Goal: Task Accomplishment & Management: Manage account settings

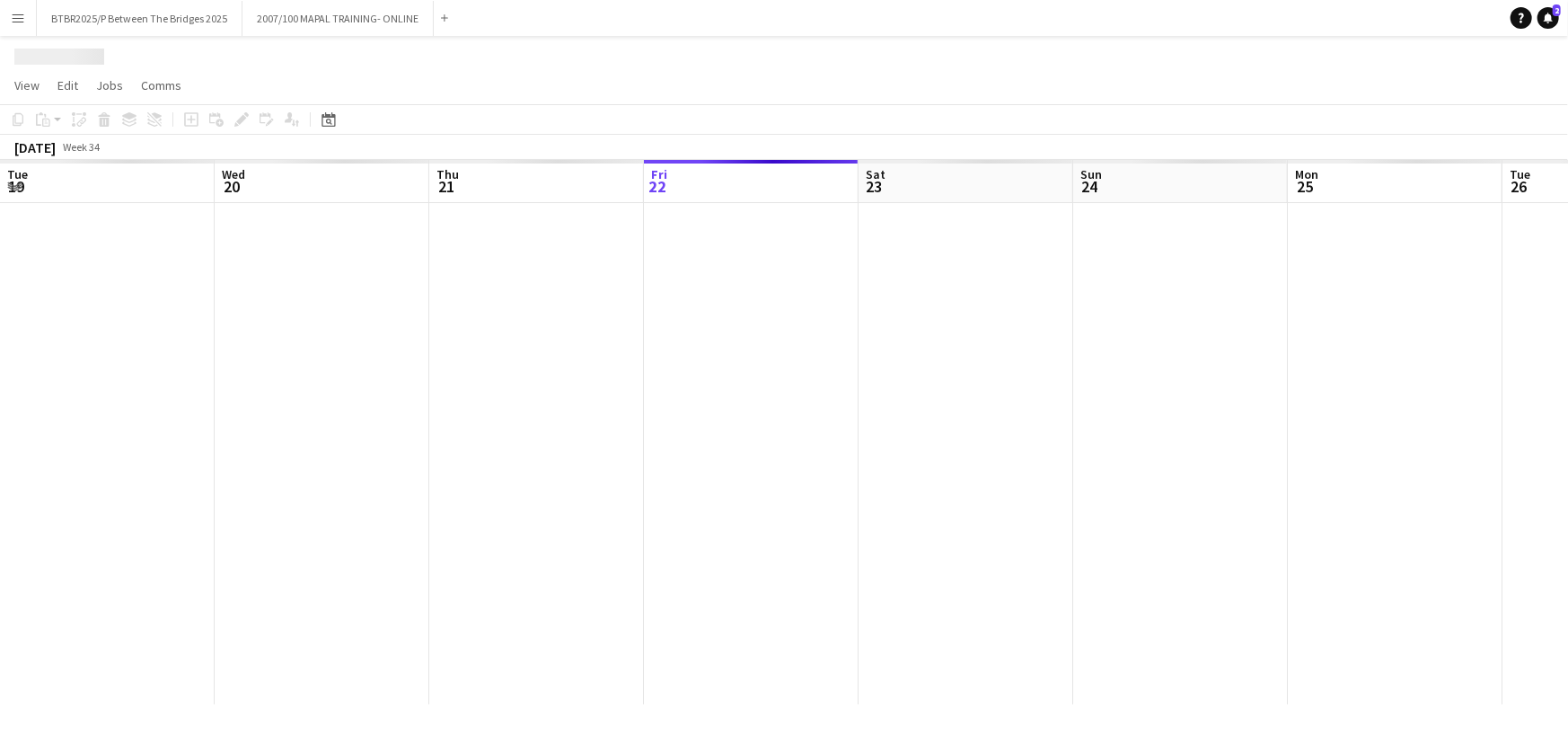
scroll to position [0, 429]
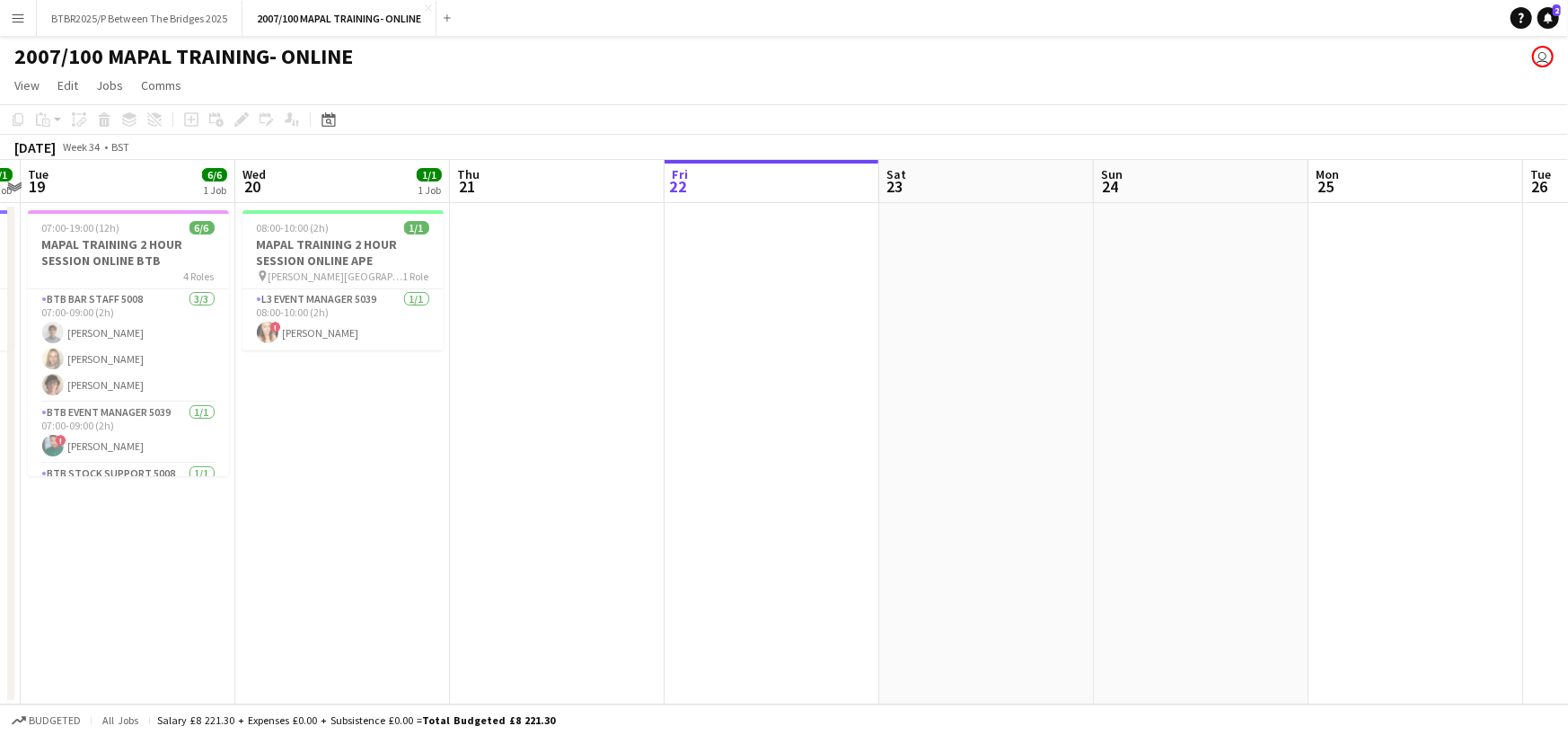
drag, startPoint x: 463, startPoint y: 180, endPoint x: 913, endPoint y: 180, distance: 450.0
click at [913, 180] on app-calendar-viewport "Sun 17 3/3 1 Job Mon 18 1/1 1 Job Tue 19 6/6 1 Job Wed 20 1/1 1 Job Thu 21 Fri …" at bounding box center [784, 432] width 1568 height 544
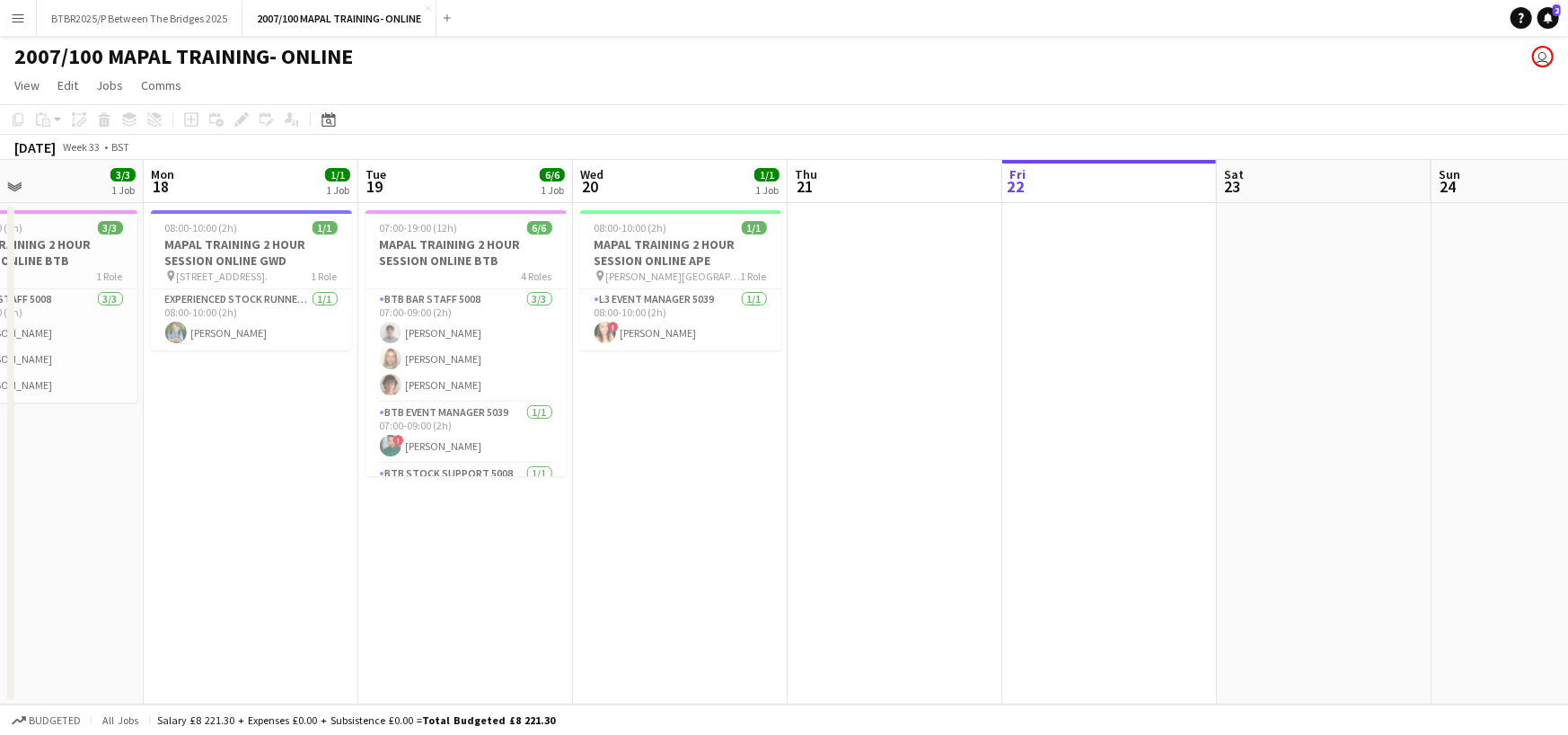
drag, startPoint x: 456, startPoint y: 198, endPoint x: 803, endPoint y: 199, distance: 347.0
click at [803, 199] on app-calendar-viewport "Fri 15 Sat 16 Sun 17 3/3 1 Job Mon 18 1/1 1 Job Tue 19 6/6 1 Job Wed 20 1/1 1 J…" at bounding box center [784, 432] width 1568 height 544
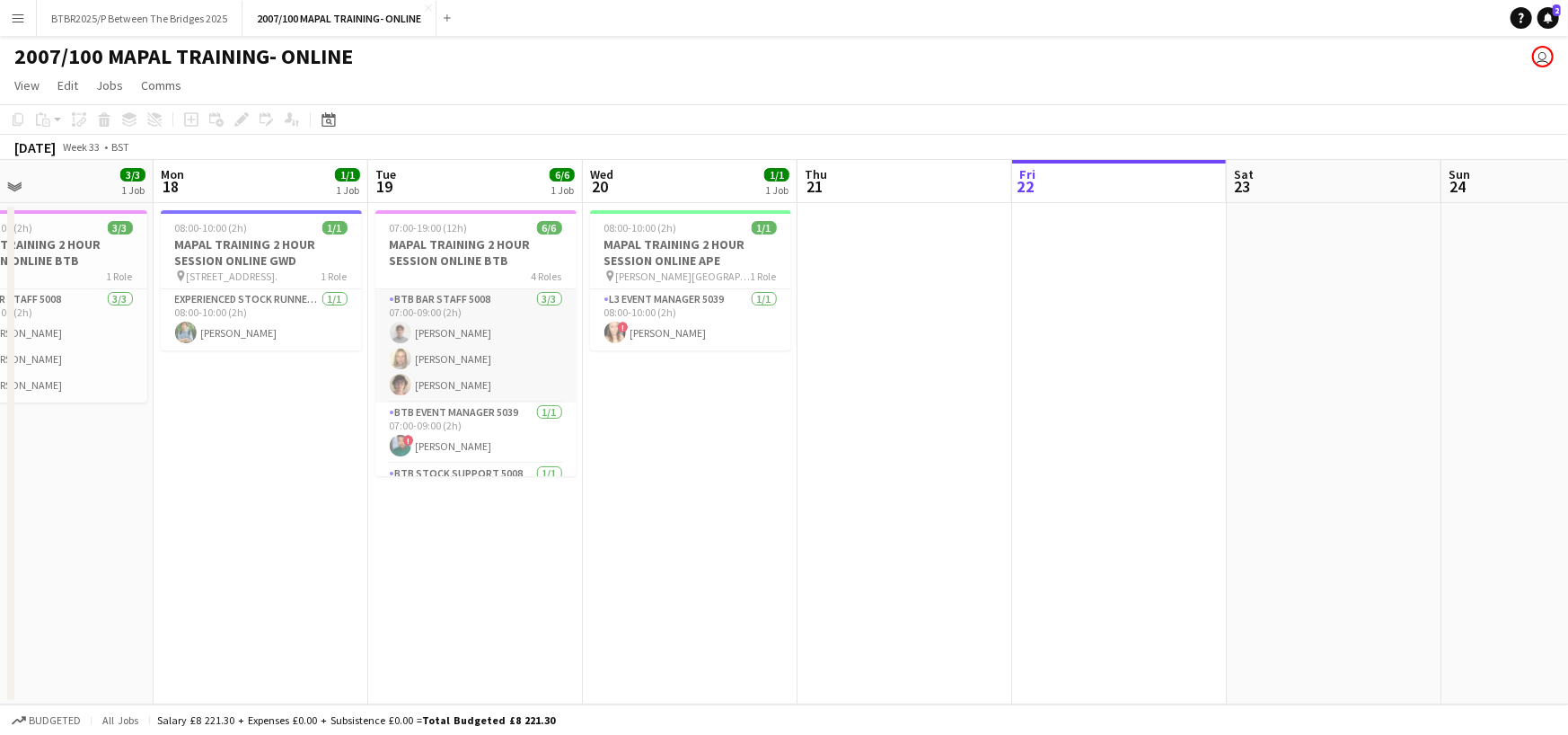
click at [548, 337] on app-card-role "BTB Bar Staff 5008 [DATE] 07:00-09:00 (2h) [PERSON_NAME] [PERSON_NAME] [PERSON_…" at bounding box center [475, 345] width 202 height 113
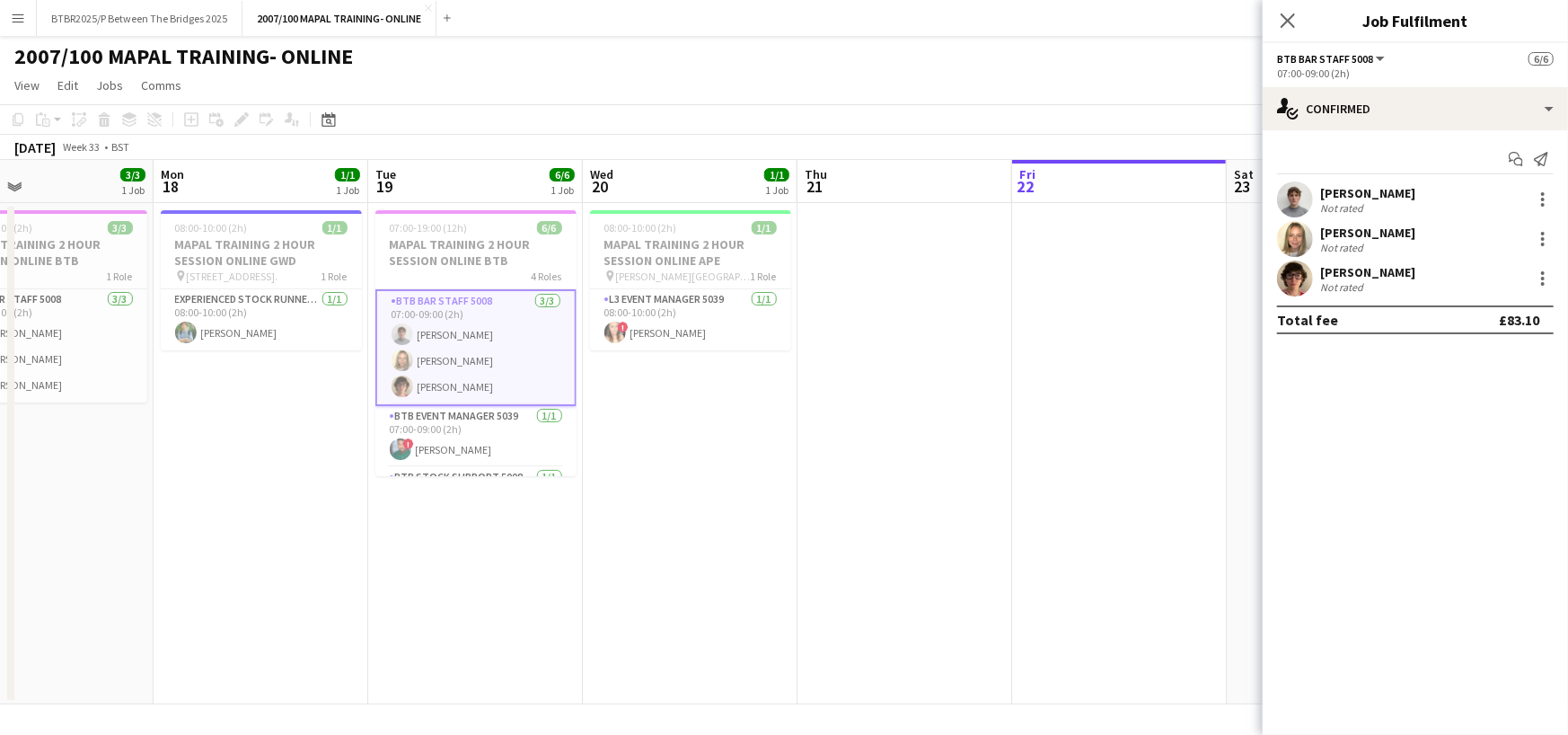
click at [1499, 131] on div "Start chat Send notification [PERSON_NAME] Not rated [PERSON_NAME] Not rated [P…" at bounding box center [1415, 239] width 305 height 218
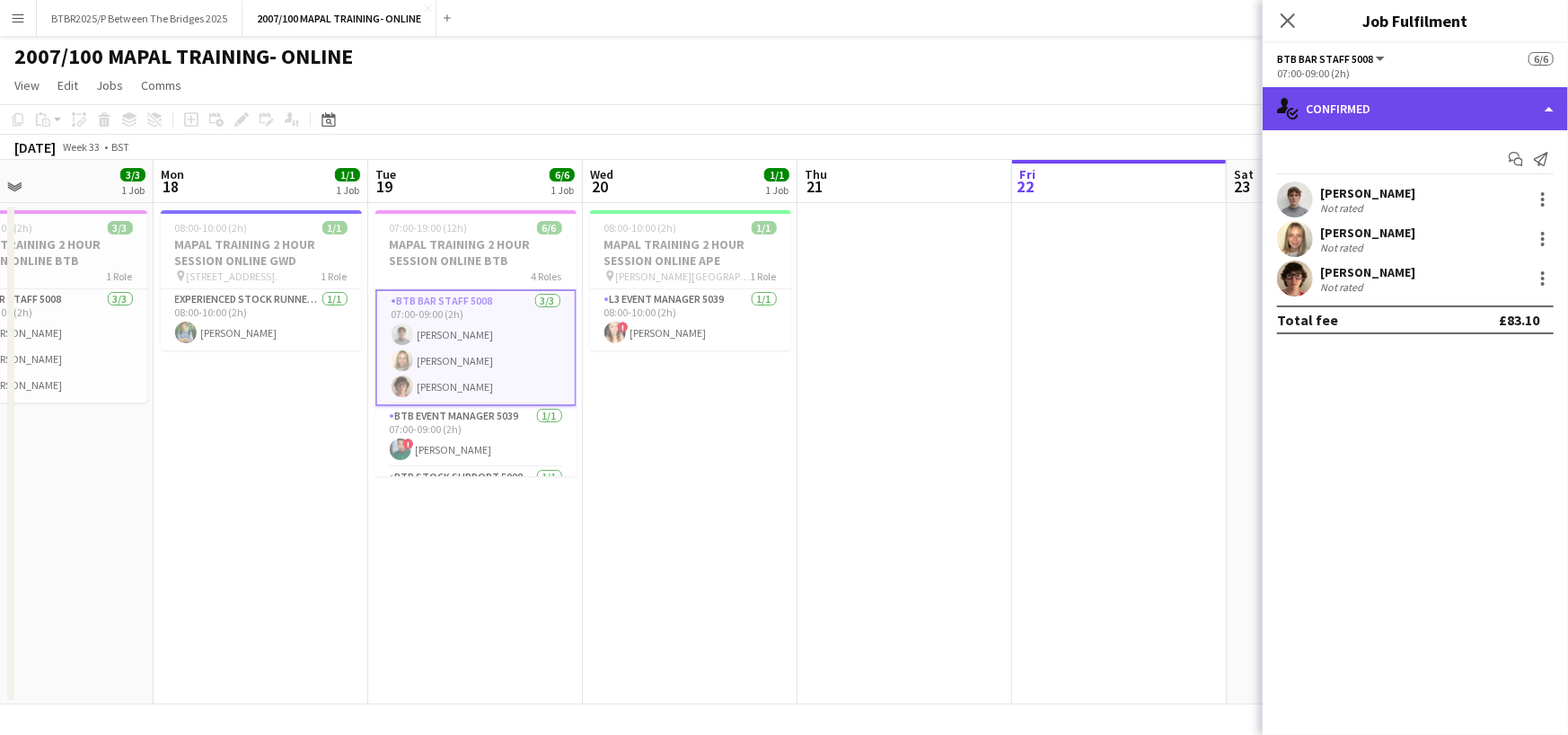
click at [1503, 107] on div "single-neutral-actions-check-2 Confirmed" at bounding box center [1415, 108] width 305 height 43
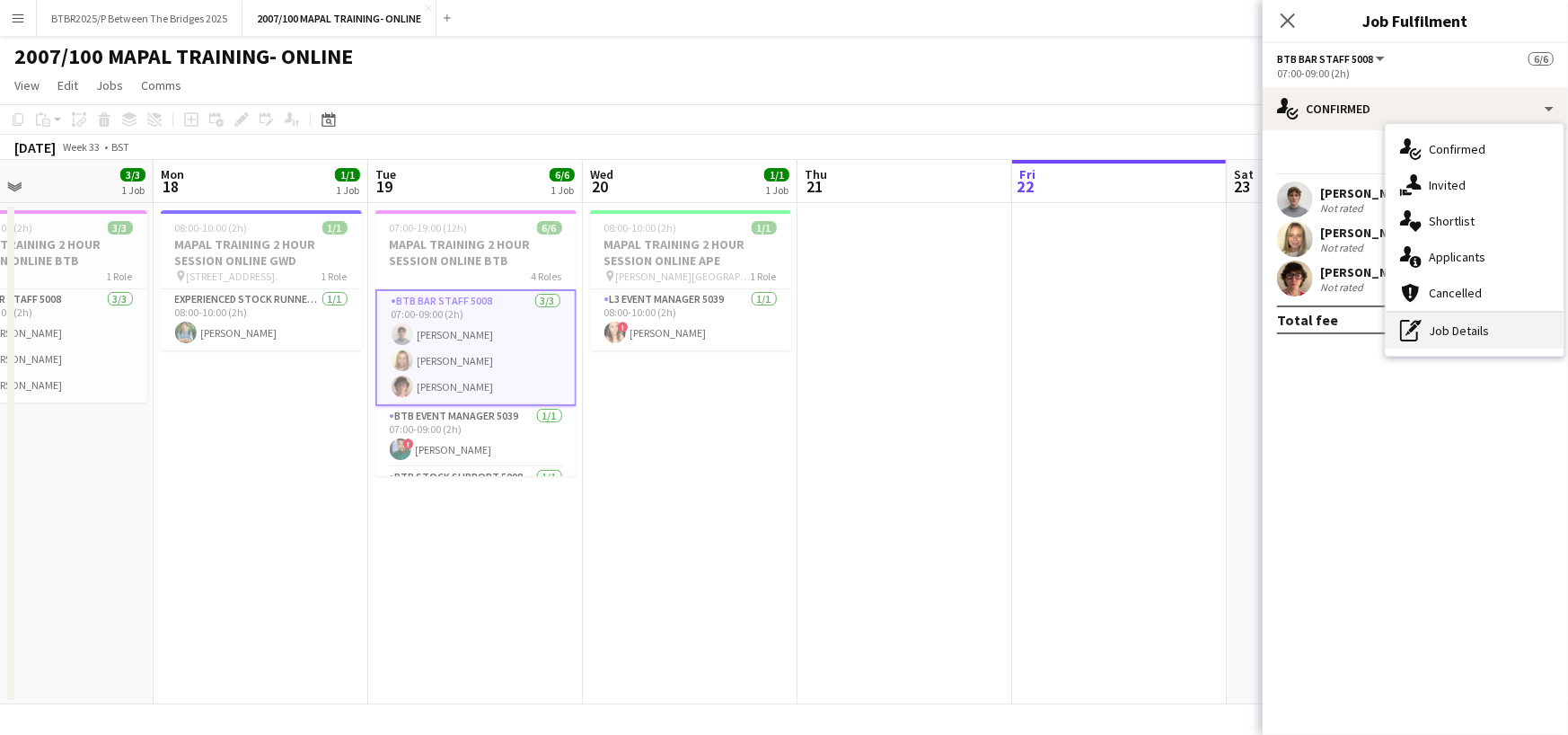
click at [1507, 335] on div "pen-write Job Details" at bounding box center [1474, 331] width 178 height 36
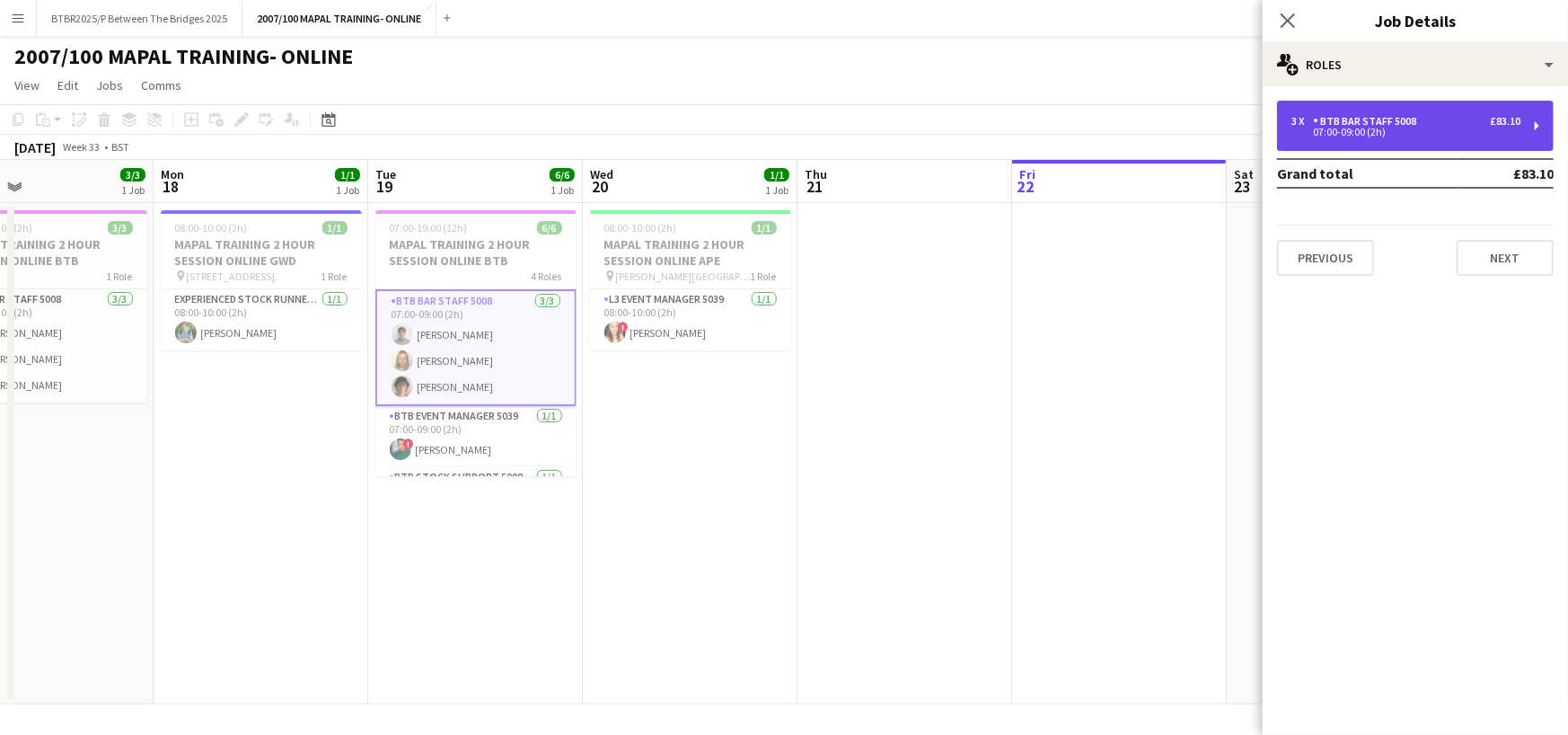
click at [1467, 142] on div "3 x BTB Bar Staff 5008 £83.10 07:00-09:00 (2h)" at bounding box center [1415, 126] width 277 height 51
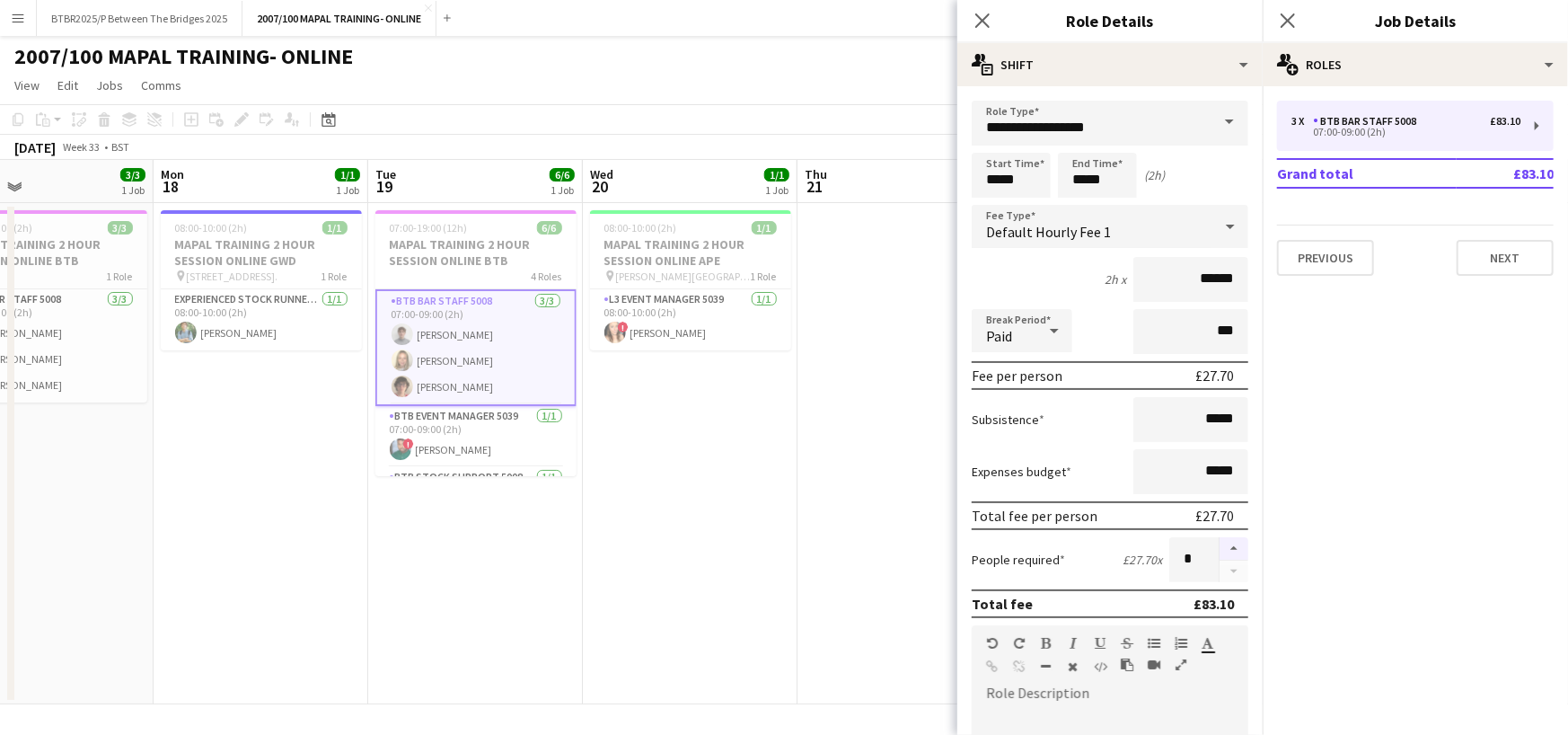
click at [1219, 542] on button "button" at bounding box center [1234, 549] width 29 height 24
type input "*"
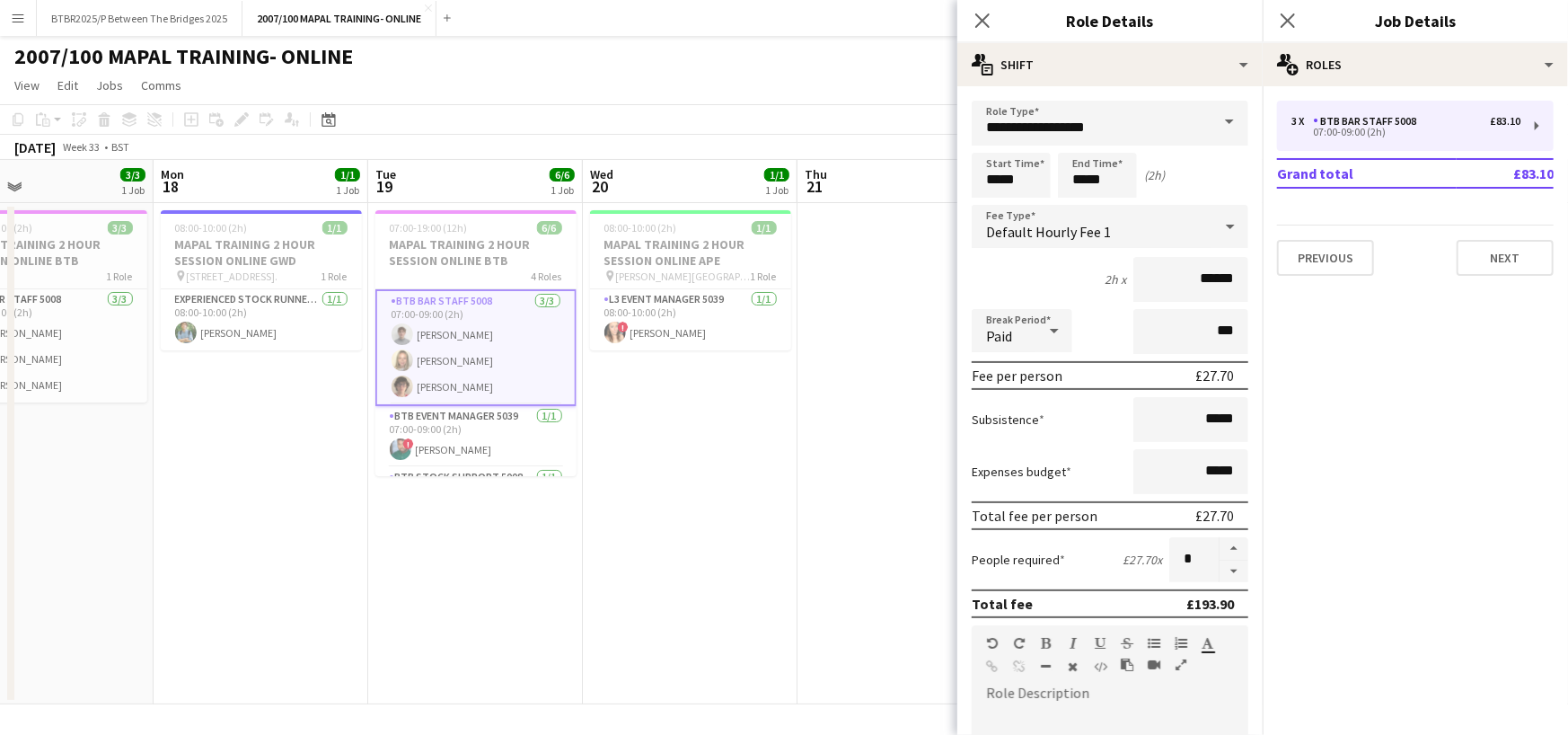
click at [508, 381] on app-card-role "BTB Bar Staff 5008 [DATE] 07:00-09:00 (2h) [PERSON_NAME] [PERSON_NAME] [PERSON_…" at bounding box center [475, 347] width 202 height 117
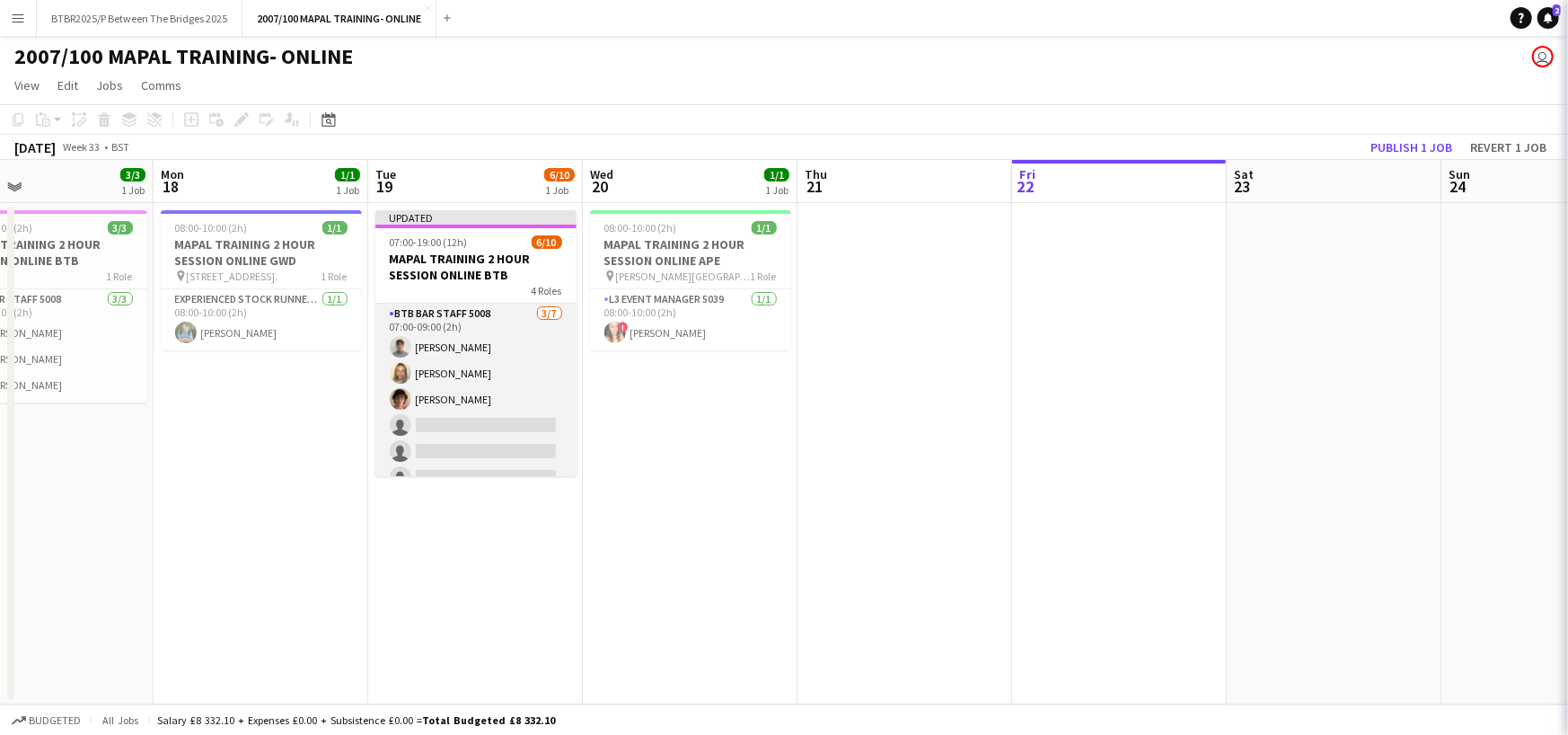
scroll to position [0, 492]
click at [420, 425] on app-card-role "BTB Bar Staff 5008 [DATE] 07:00-09:00 (2h) [PERSON_NAME] [PERSON_NAME] [PERSON_…" at bounding box center [474, 412] width 202 height 217
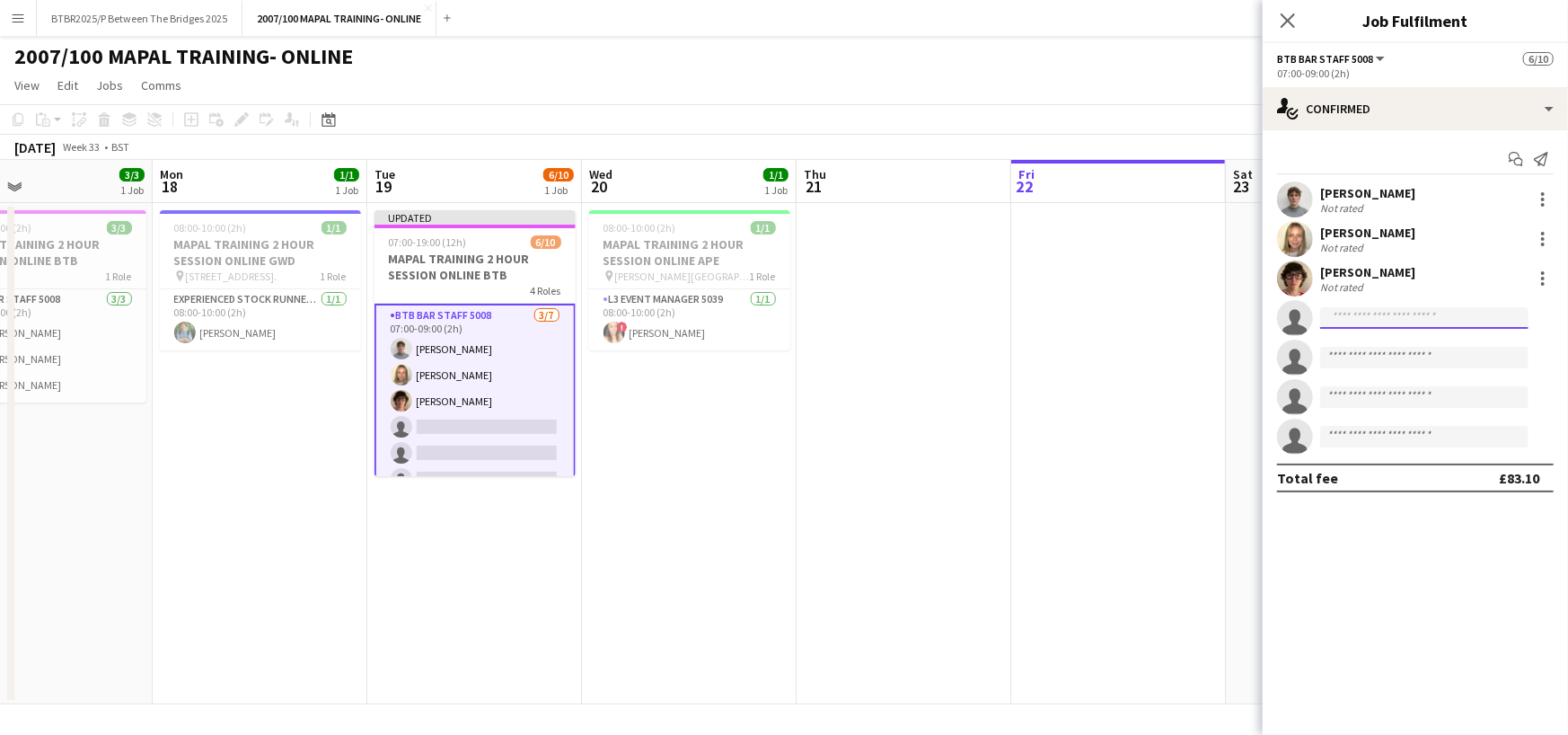
click at [1389, 320] on input at bounding box center [1424, 318] width 209 height 22
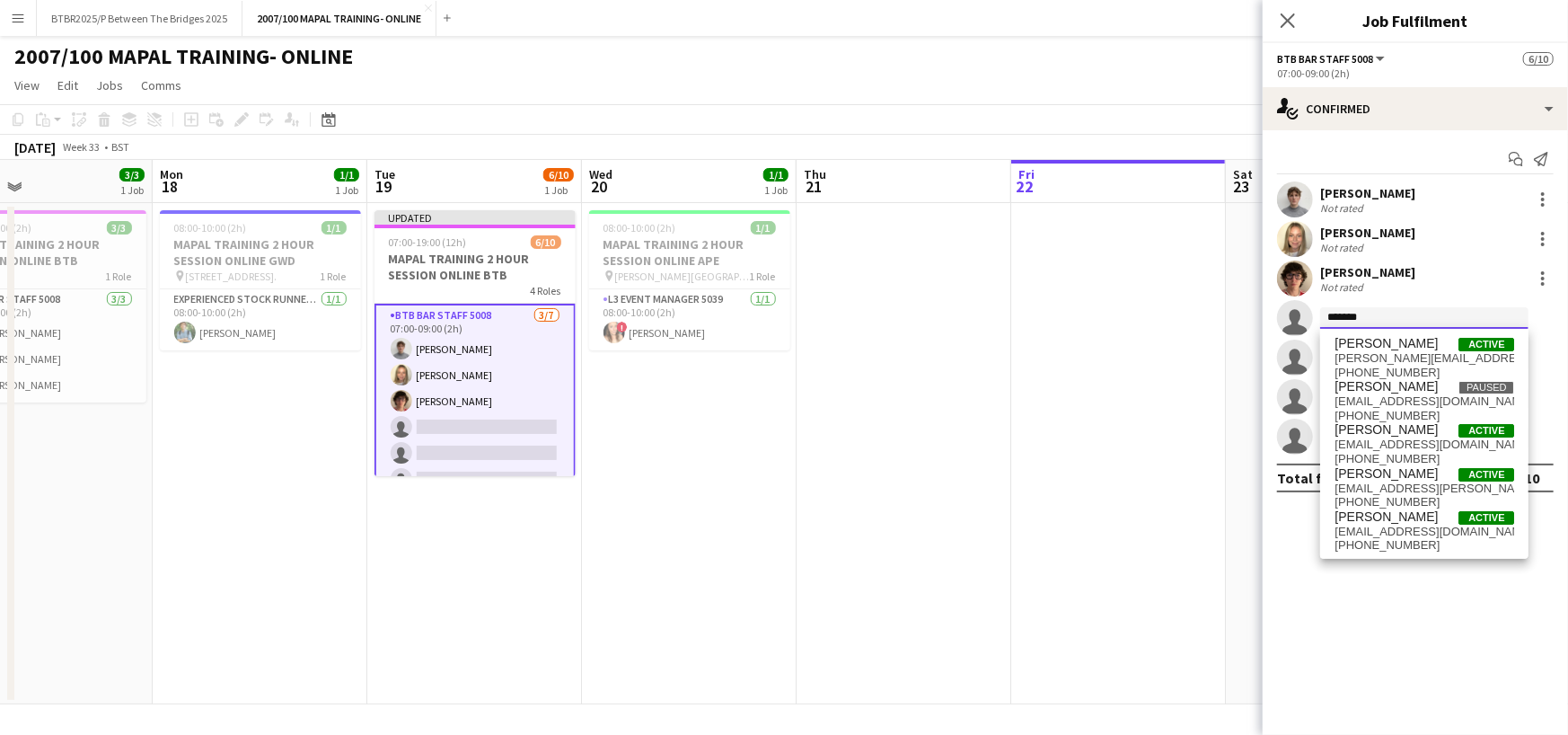
type input "********"
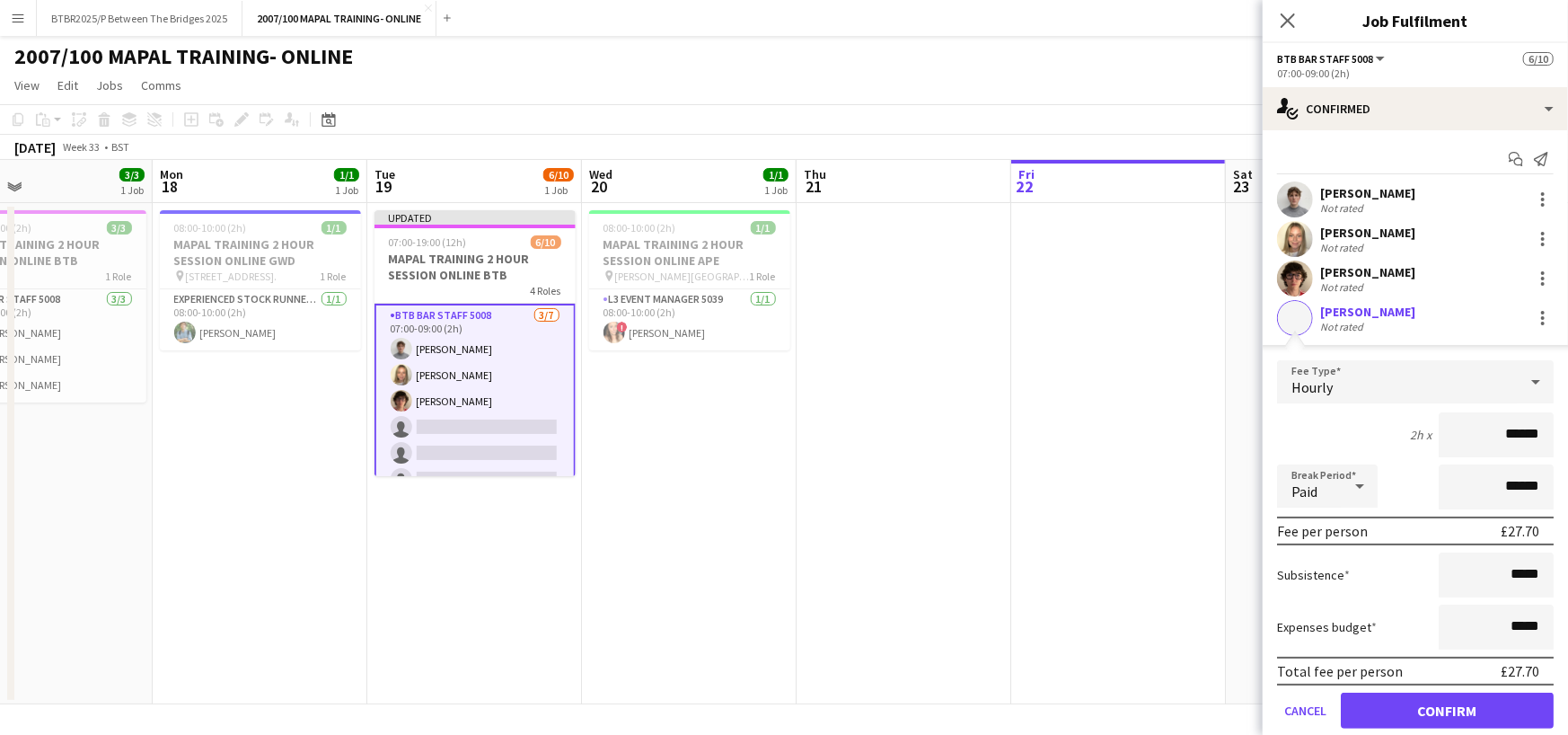
click button "Confirm" at bounding box center [1448, 711] width 213 height 36
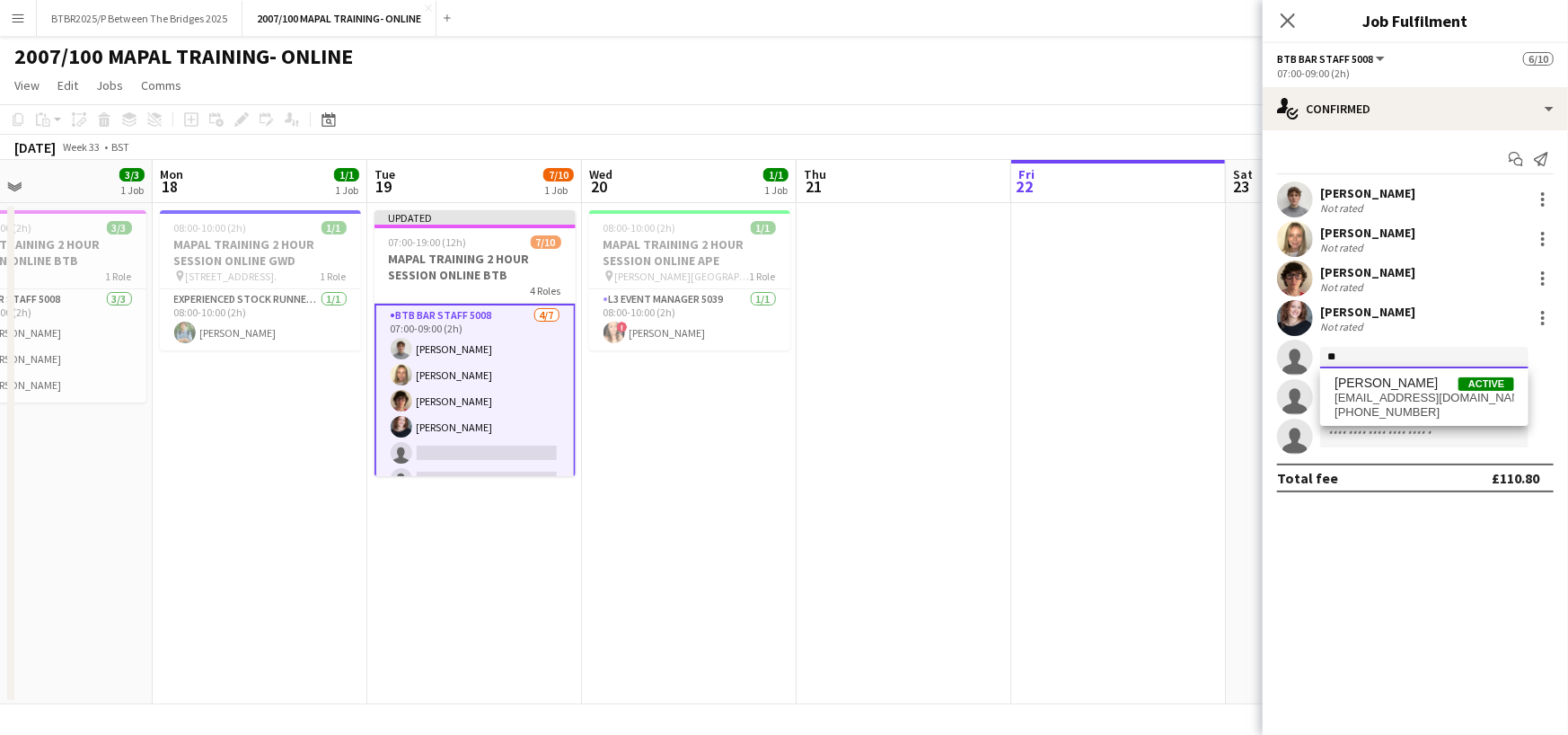
type input "*"
type input "******"
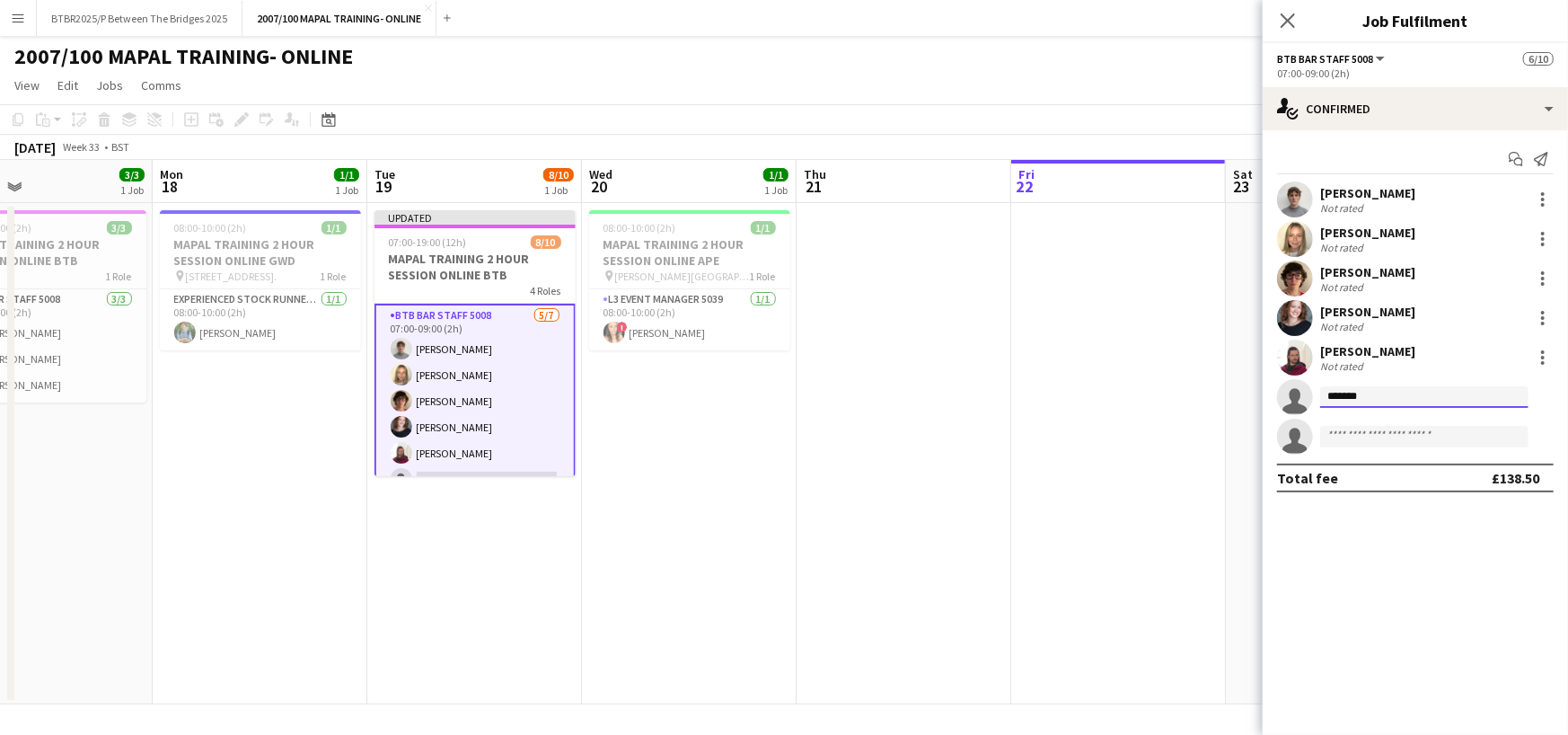
type input "********"
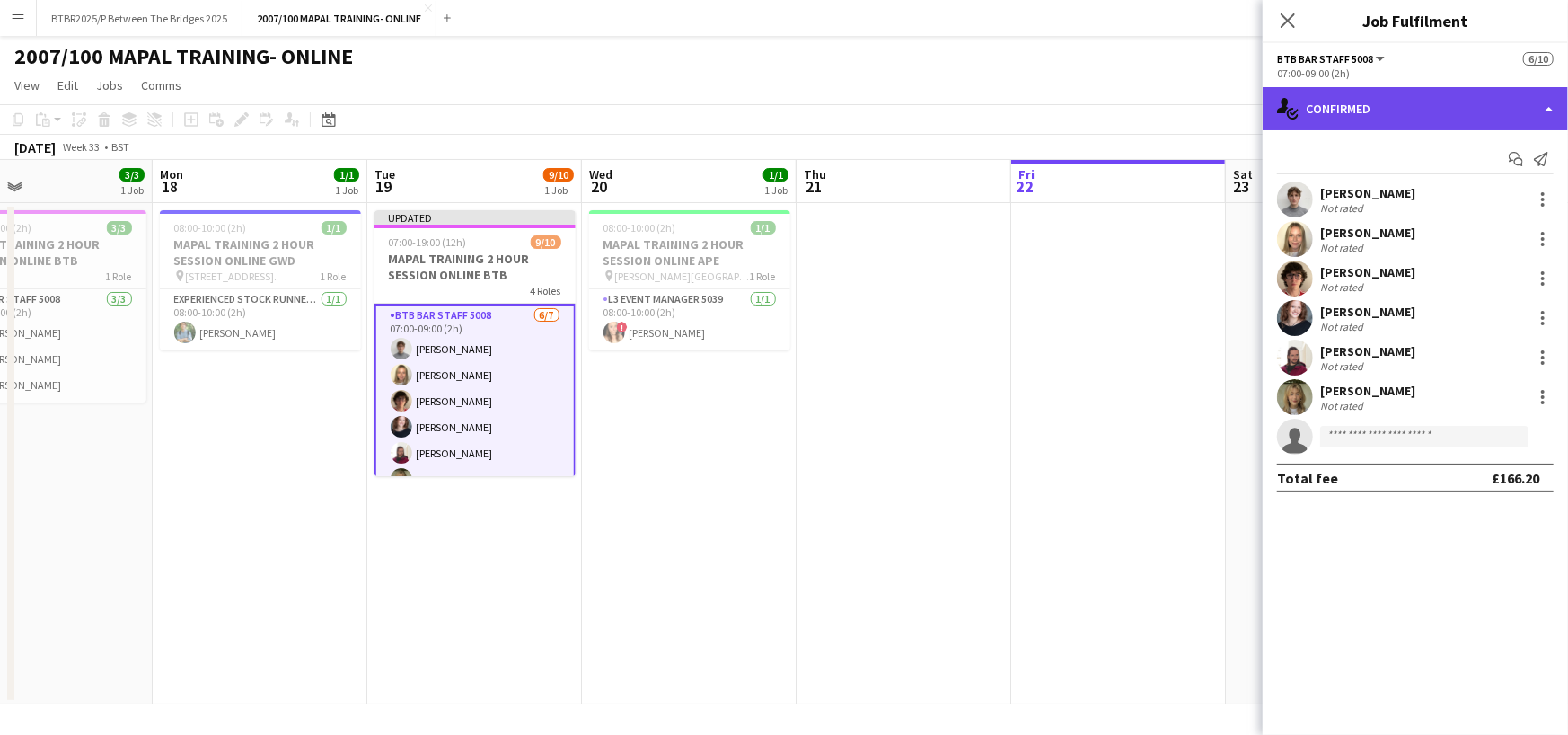
click at [1464, 121] on div "single-neutral-actions-check-2 Confirmed" at bounding box center [1415, 108] width 305 height 43
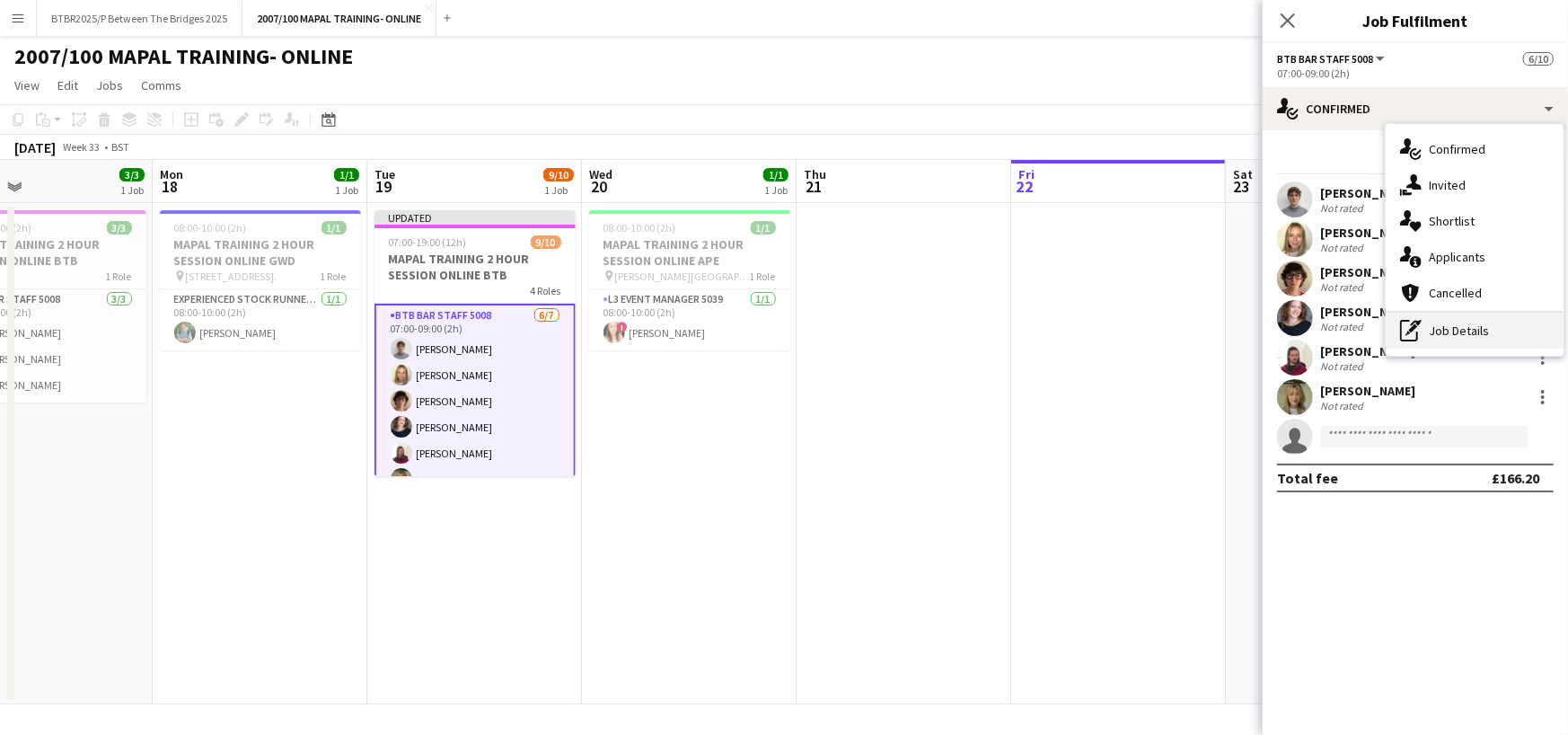
click at [1466, 331] on div "pen-write Job Details" at bounding box center [1474, 331] width 178 height 36
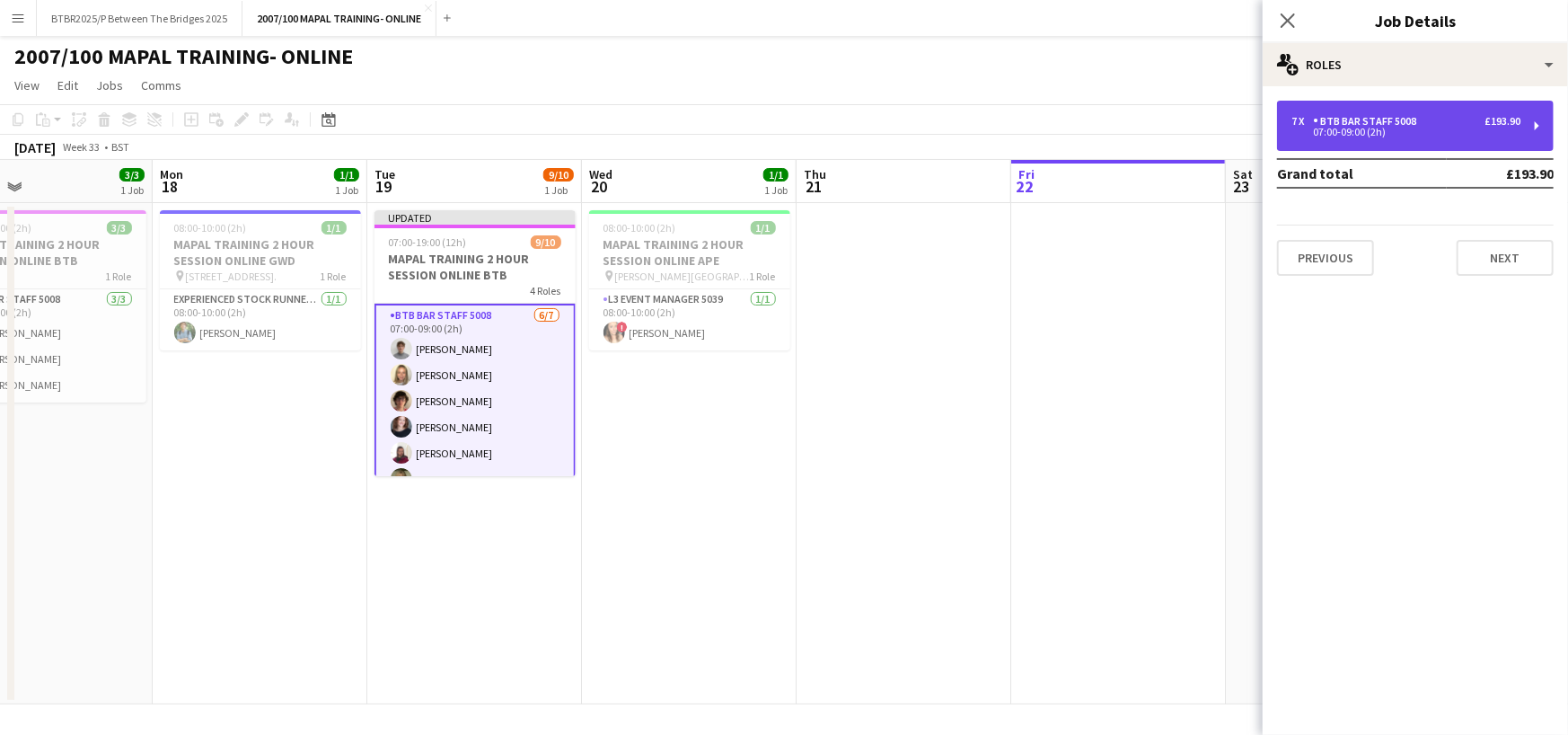
click at [1412, 122] on div "BTB Bar Staff 5008" at bounding box center [1368, 121] width 110 height 13
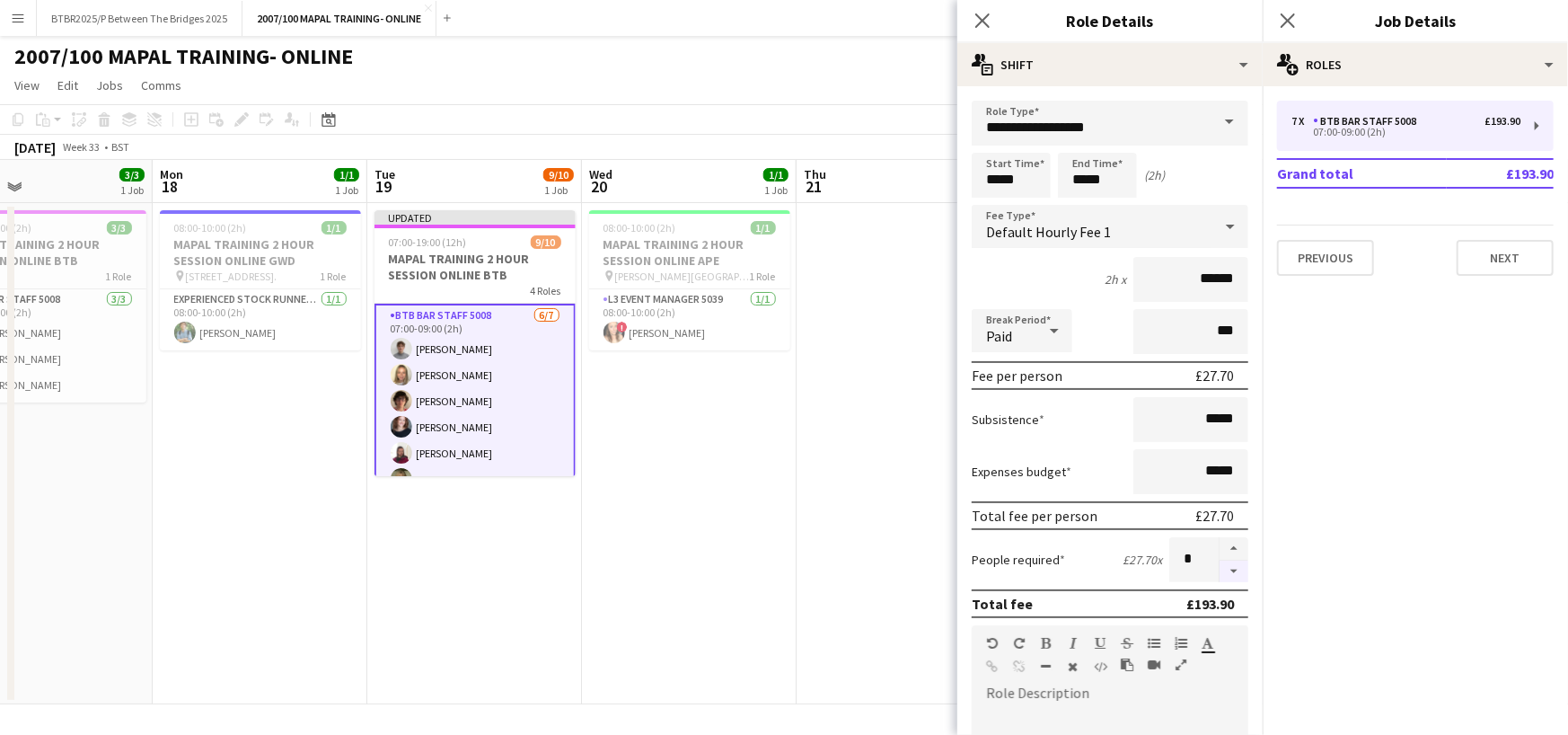
click at [1219, 574] on button "button" at bounding box center [1234, 571] width 29 height 23
type input "*"
click at [422, 560] on app-date-cell "Updated 07:00-19:00 (12h) 9/10 MAPAL TRAINING 2 HOUR SESSION ONLINE BTB 4 Roles…" at bounding box center [474, 454] width 214 height 501
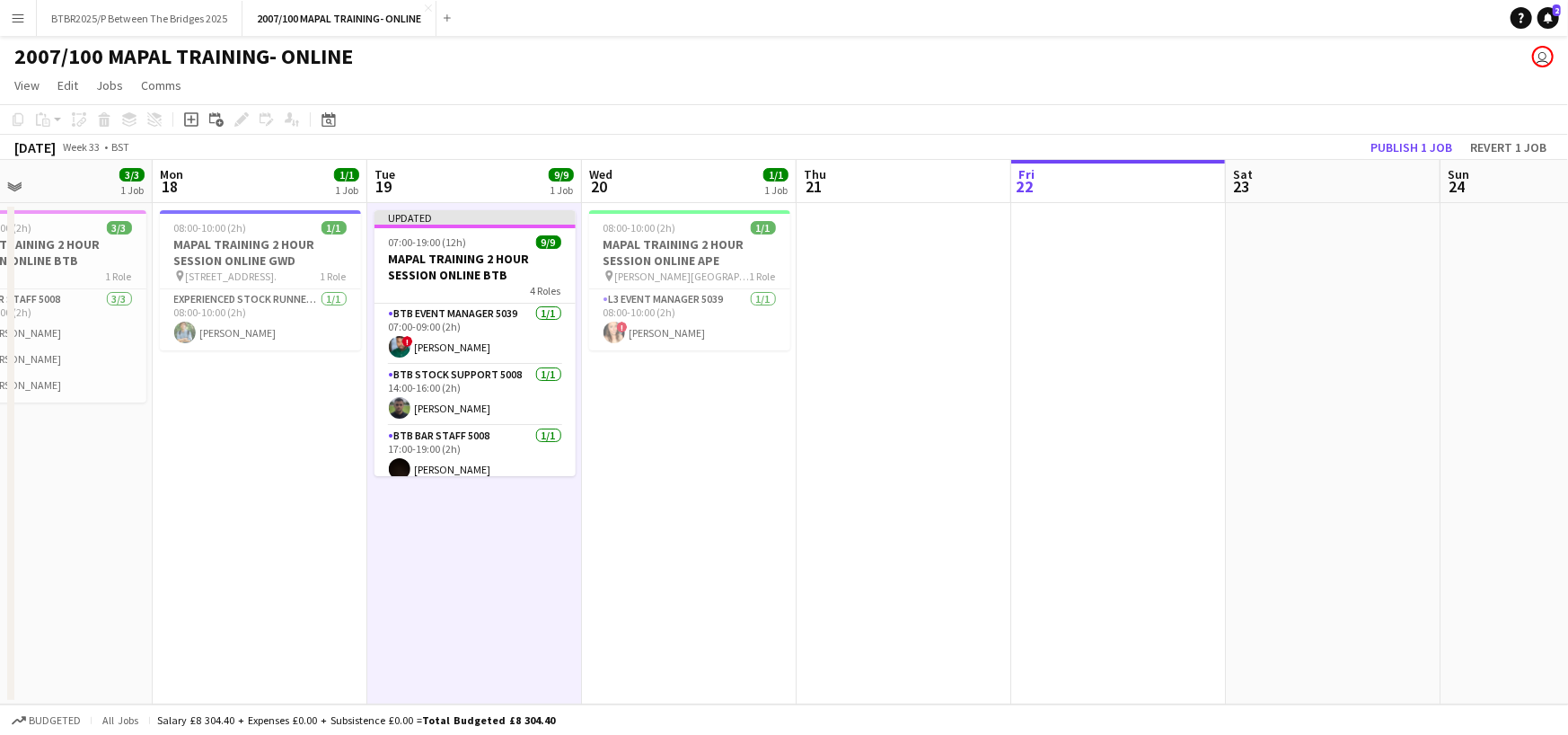
scroll to position [202, 0]
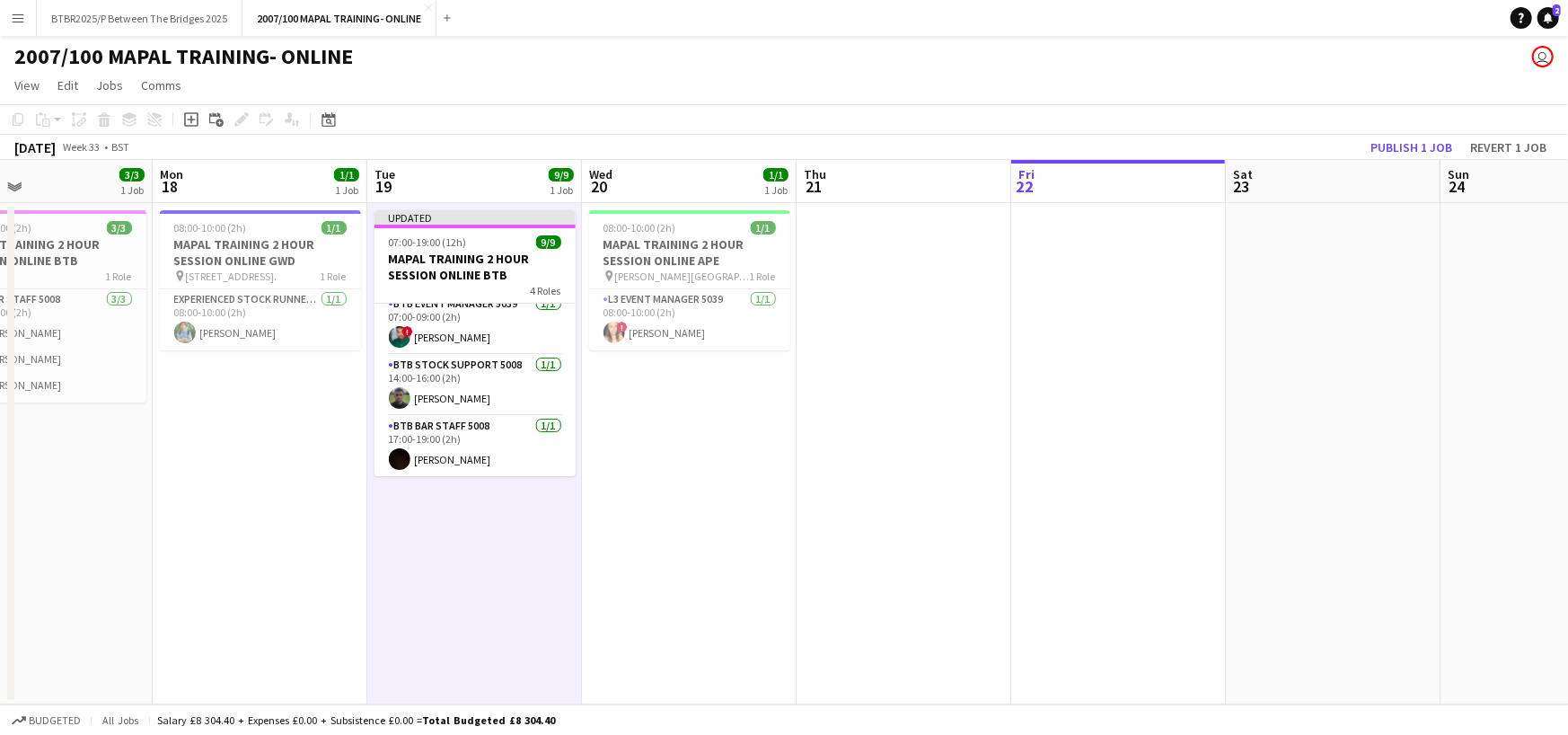
click at [492, 375] on app-card-role "BTB Stock support 5008 [DATE] 14:00-16:00 (2h) [PERSON_NAME]" at bounding box center [474, 386] width 202 height 61
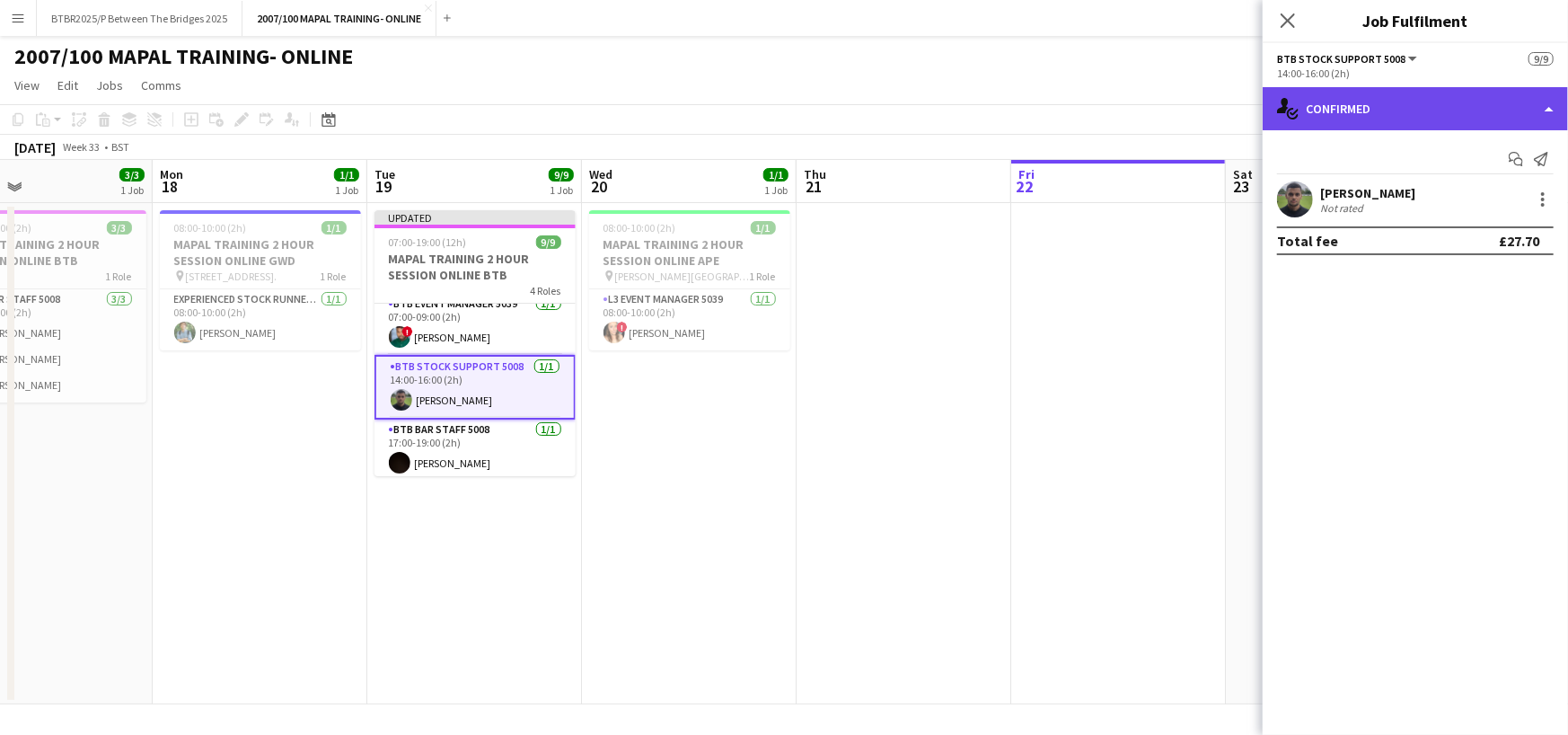
click at [1535, 103] on div "single-neutral-actions-check-2 Confirmed" at bounding box center [1415, 108] width 305 height 43
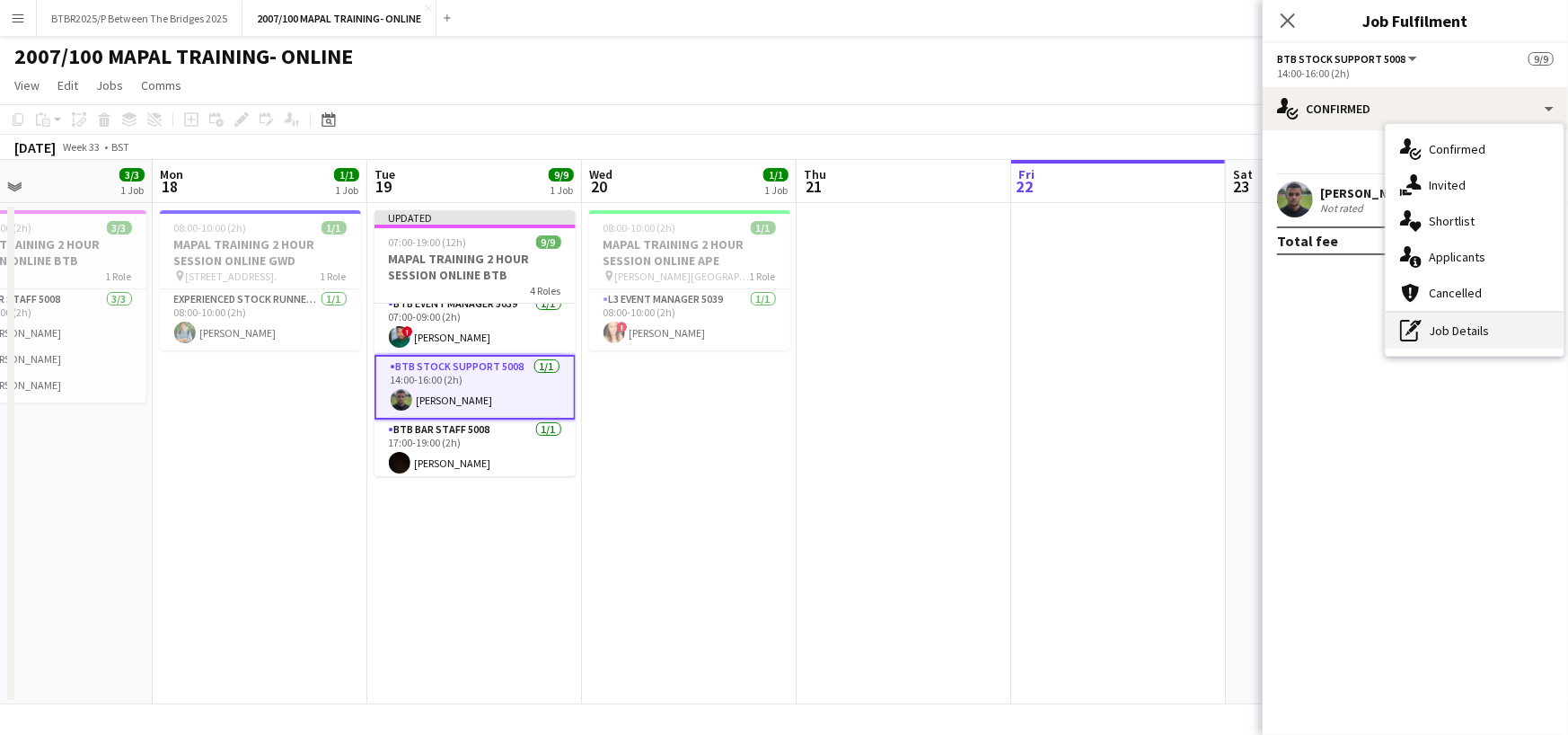
click at [1498, 332] on div "pen-write Job Details" at bounding box center [1474, 331] width 178 height 36
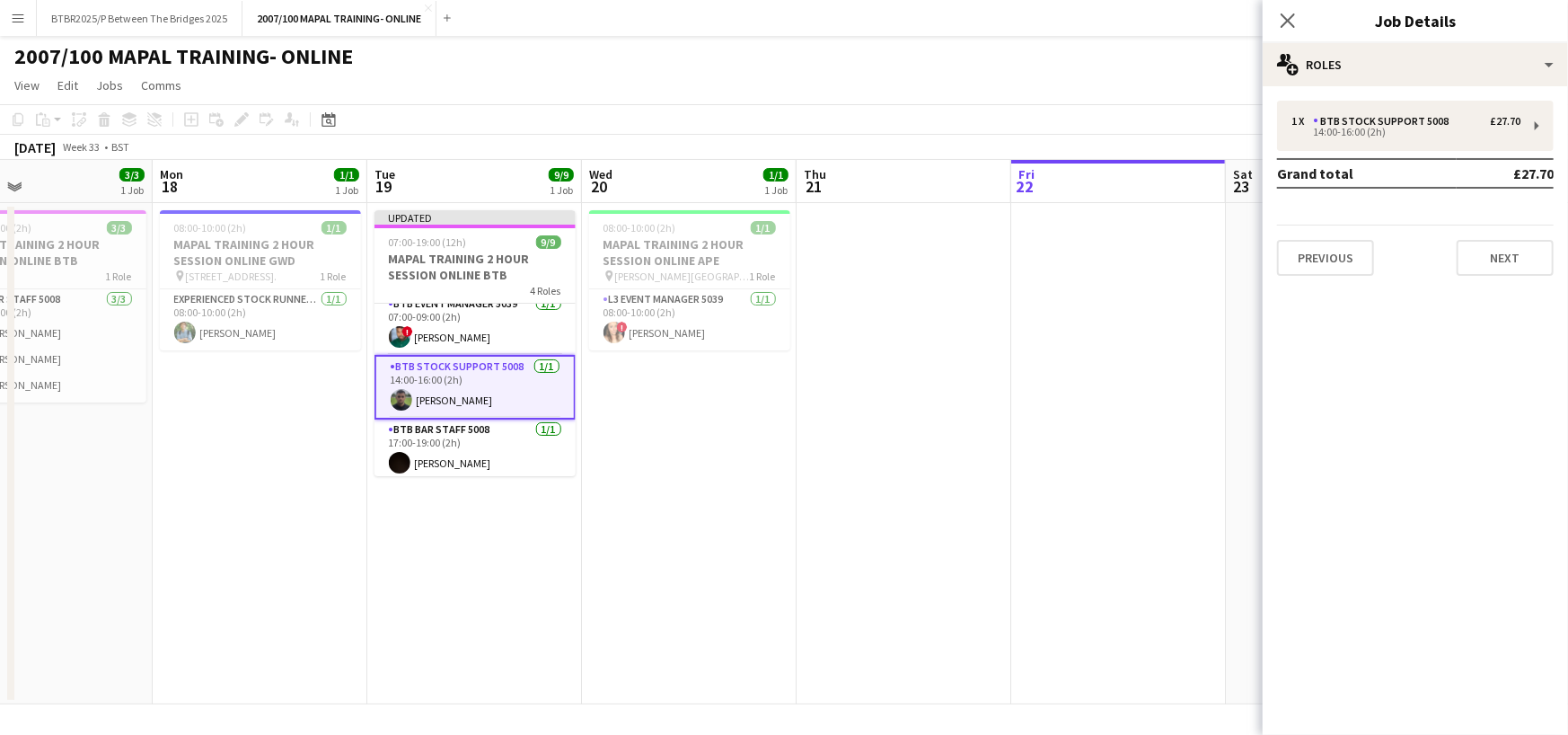
click at [1468, 152] on div "1 x BTB Stock support 5008 £27.70 14:00-16:00 (2h) Grand total £27.70 Previous …" at bounding box center [1415, 188] width 305 height 175
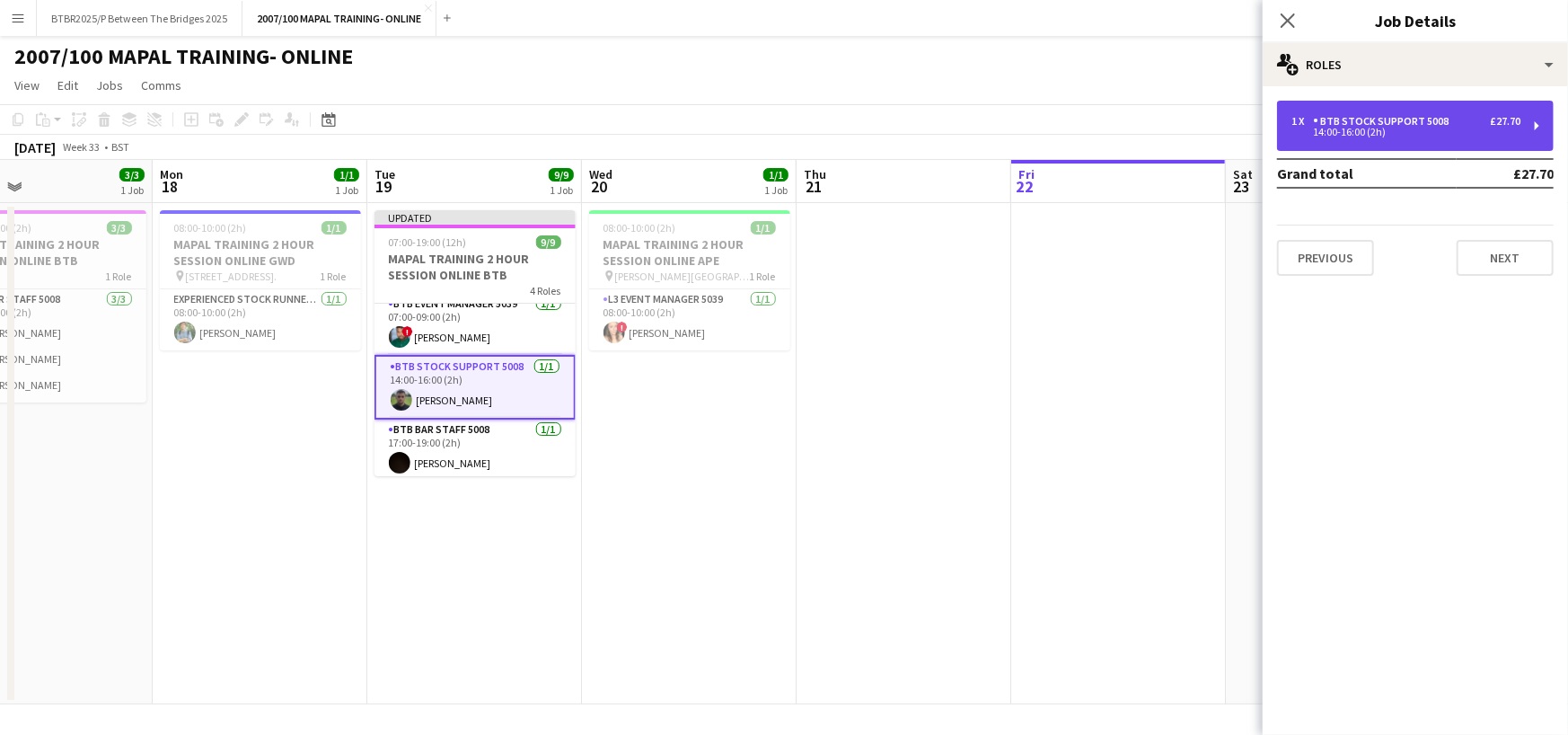
click at [1460, 129] on div "14:00-16:00 (2h)" at bounding box center [1405, 132] width 229 height 9
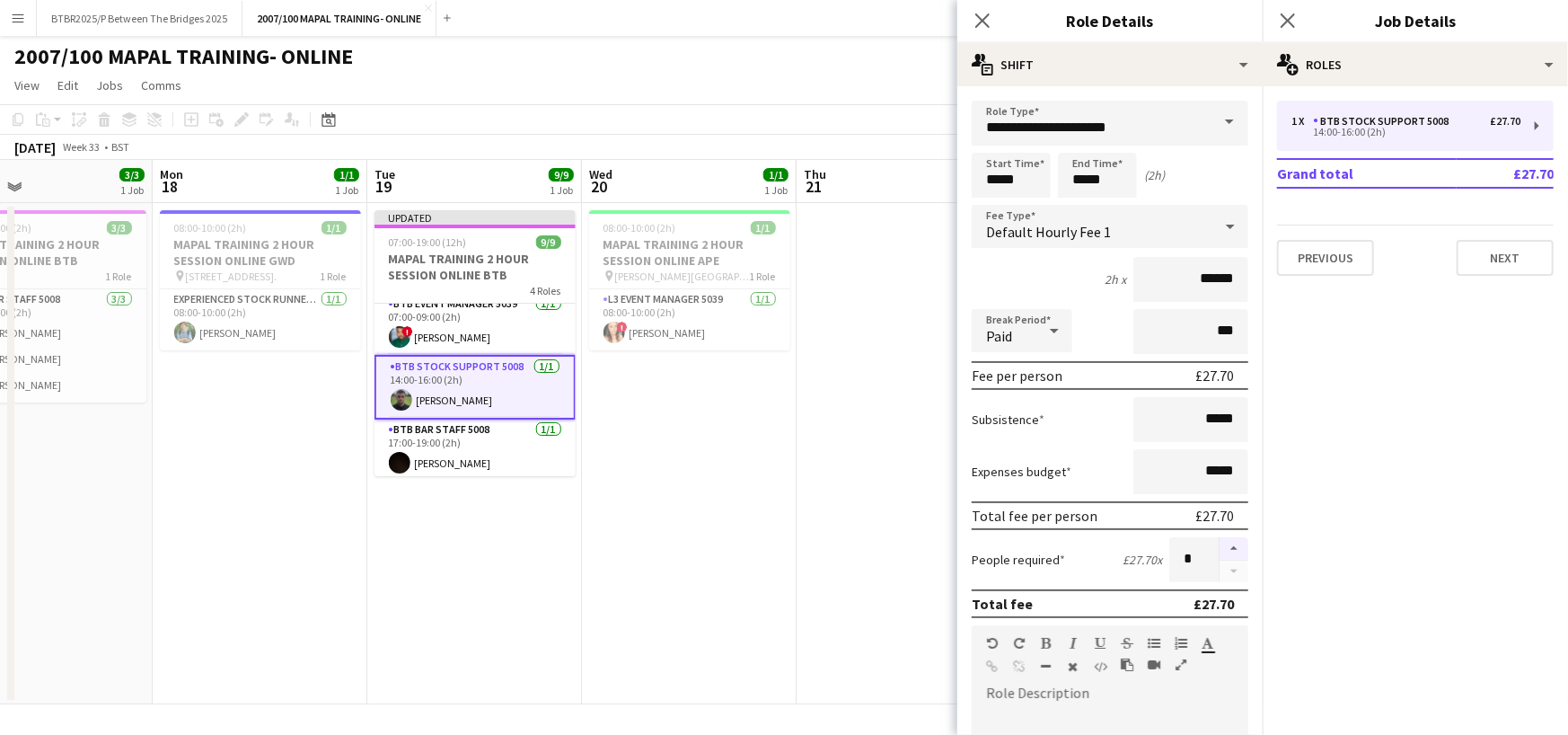
click at [1219, 538] on button "button" at bounding box center [1234, 549] width 29 height 24
type input "*"
click at [515, 385] on app-card-role "BTB Stock support 5008 [DATE] 14:00-16:00 (2h) [PERSON_NAME]" at bounding box center [474, 388] width 202 height 65
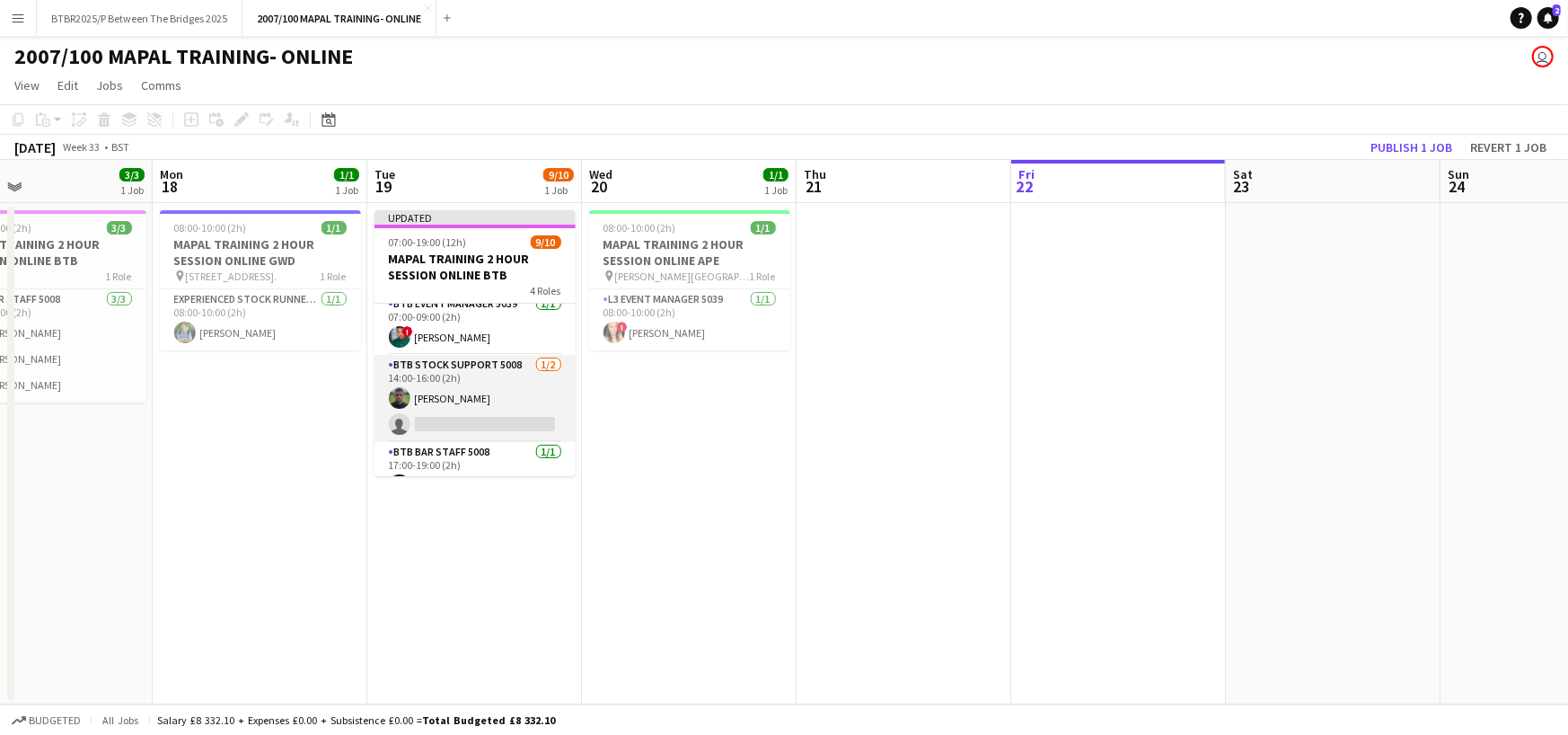
click at [486, 403] on app-card-role "BTB Stock support 5008 [DATE] 14:00-16:00 (2h) [PERSON_NAME] single-neutral-act…" at bounding box center [474, 399] width 202 height 87
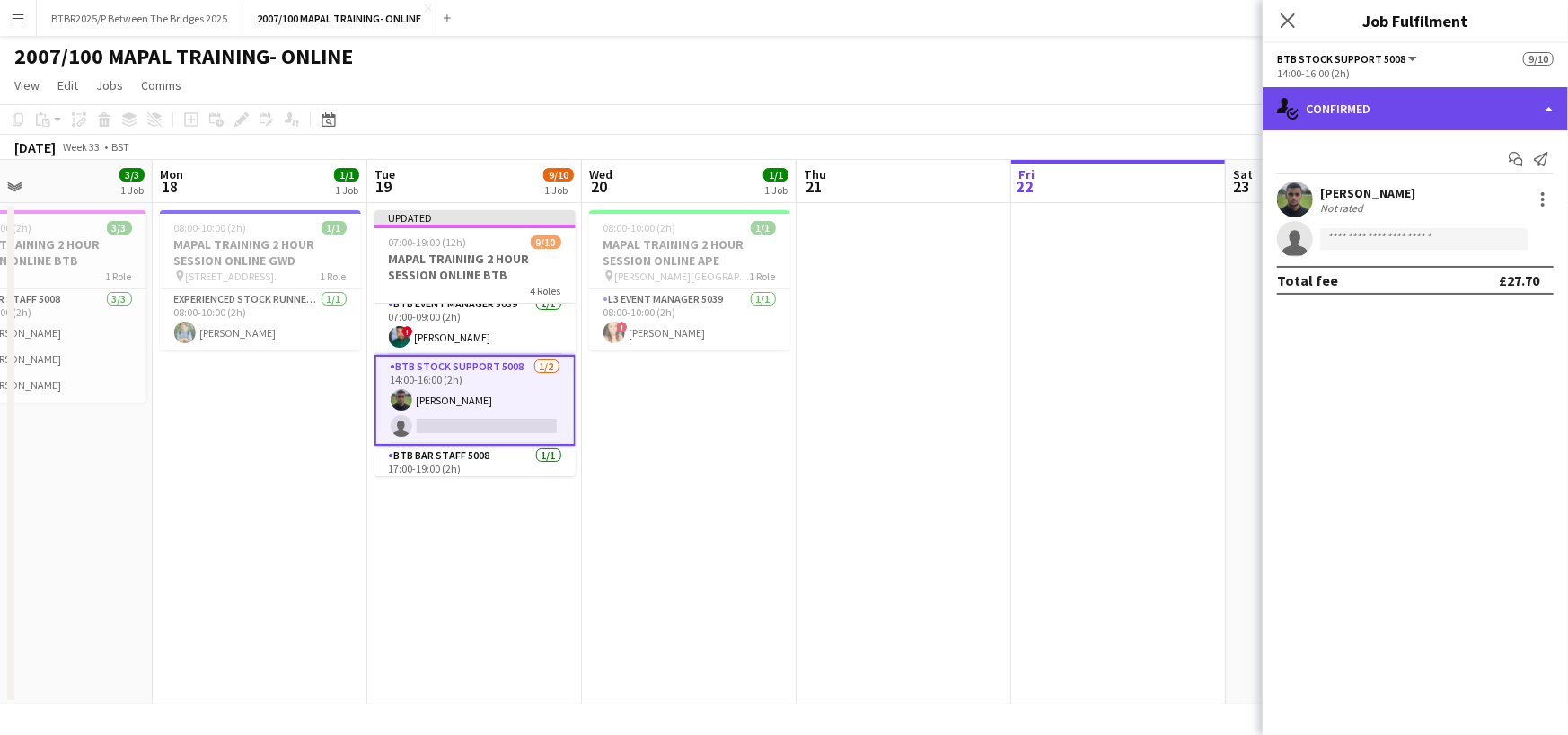
click at [1399, 121] on div "single-neutral-actions-check-2 Confirmed" at bounding box center [1415, 108] width 305 height 43
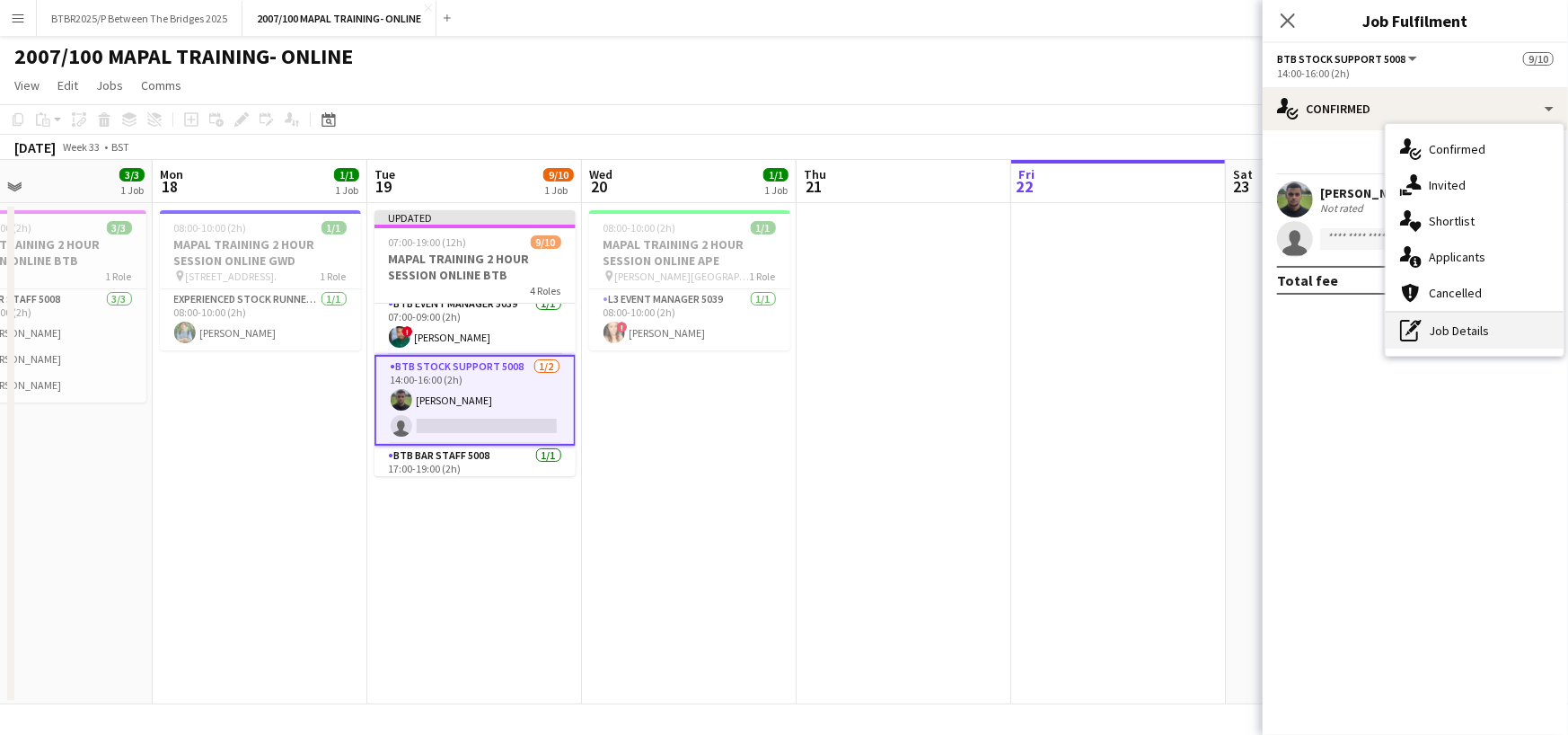
click at [1466, 333] on div "pen-write Job Details" at bounding box center [1474, 331] width 178 height 36
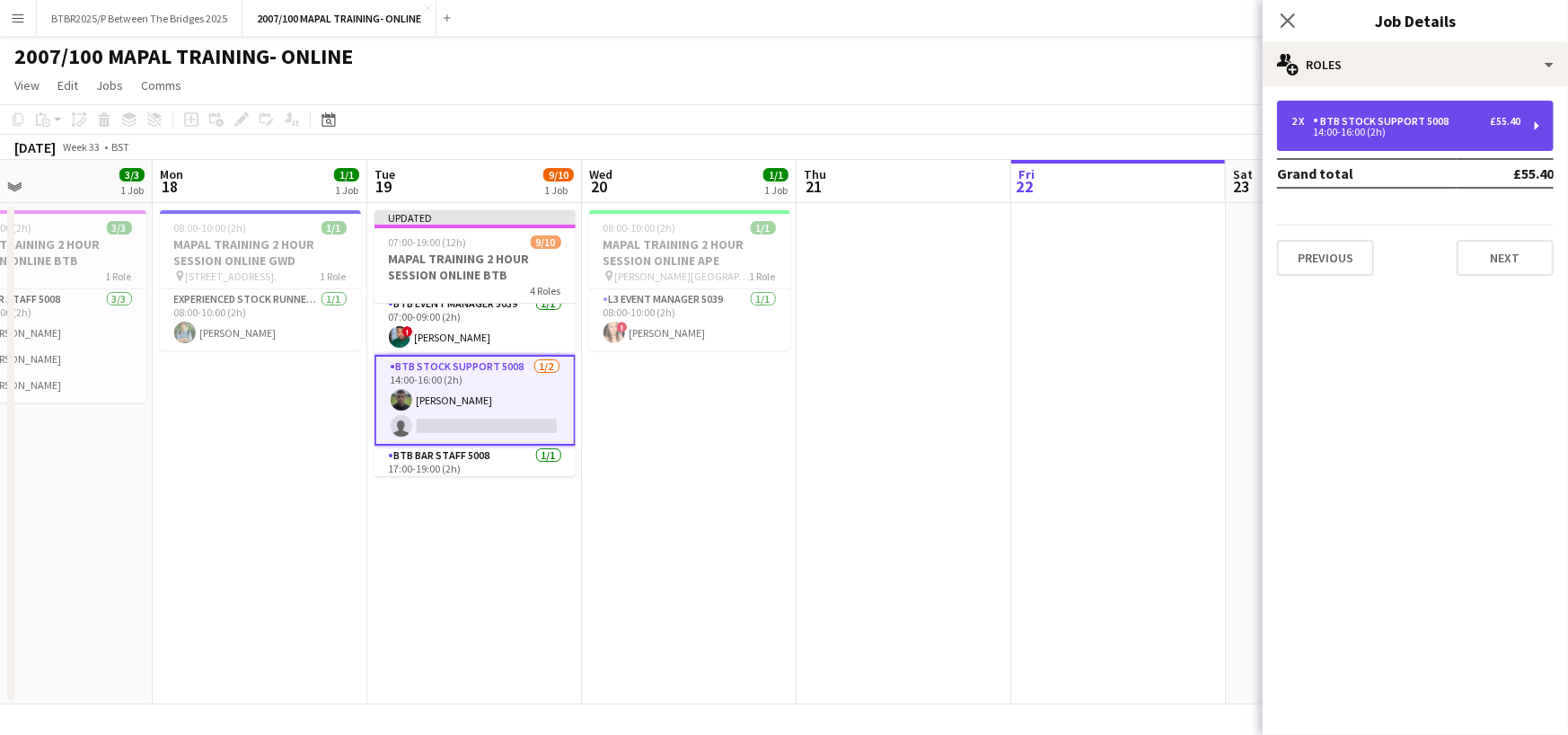
click at [1446, 126] on div "BTB Stock support 5008" at bounding box center [1385, 121] width 143 height 13
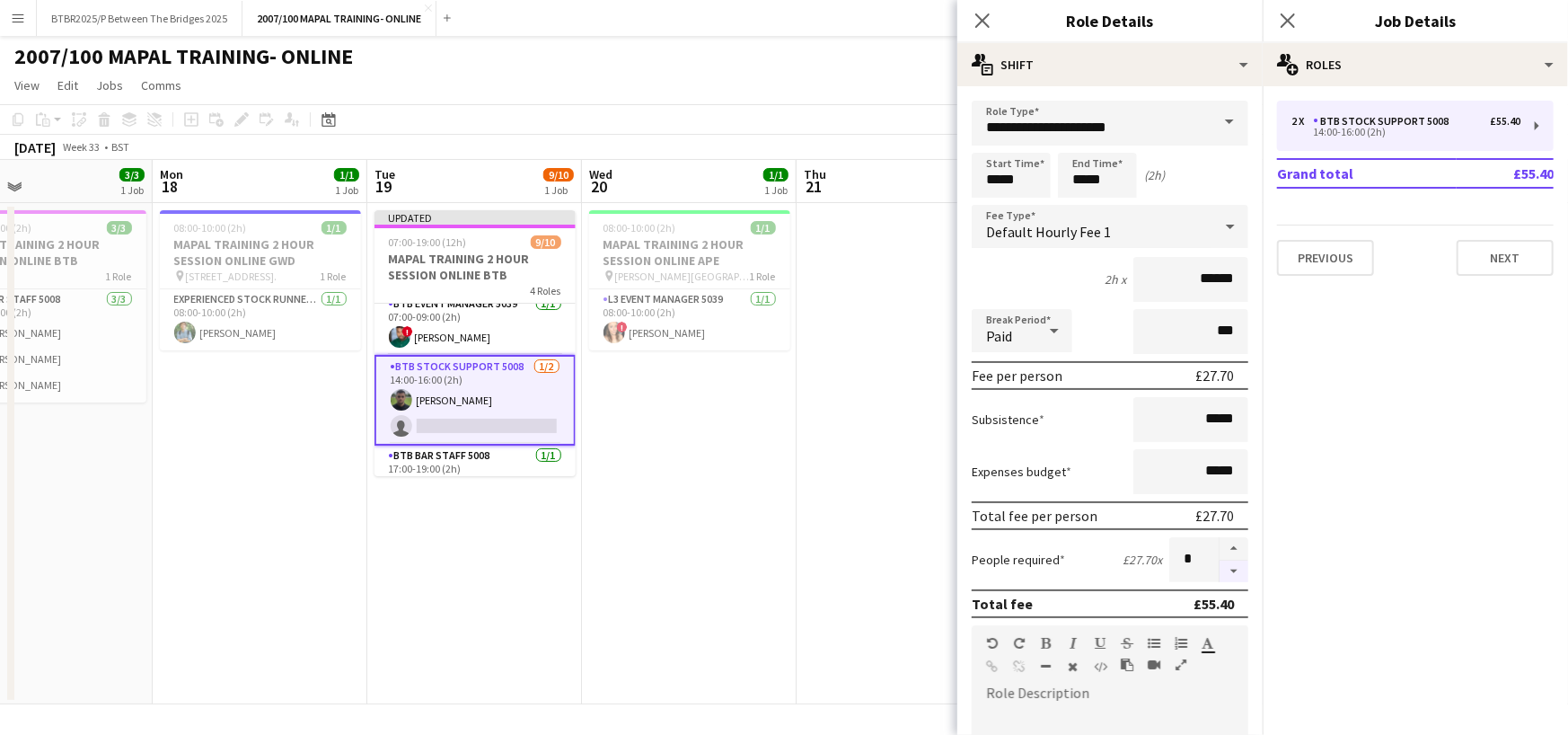
click at [1221, 571] on button "button" at bounding box center [1234, 571] width 29 height 23
type input "*"
click at [540, 570] on app-date-cell "Updated 07:00-19:00 (12h) 9/10 MAPAL TRAINING 2 HOUR SESSION ONLINE BTB 4 Roles…" at bounding box center [474, 454] width 214 height 501
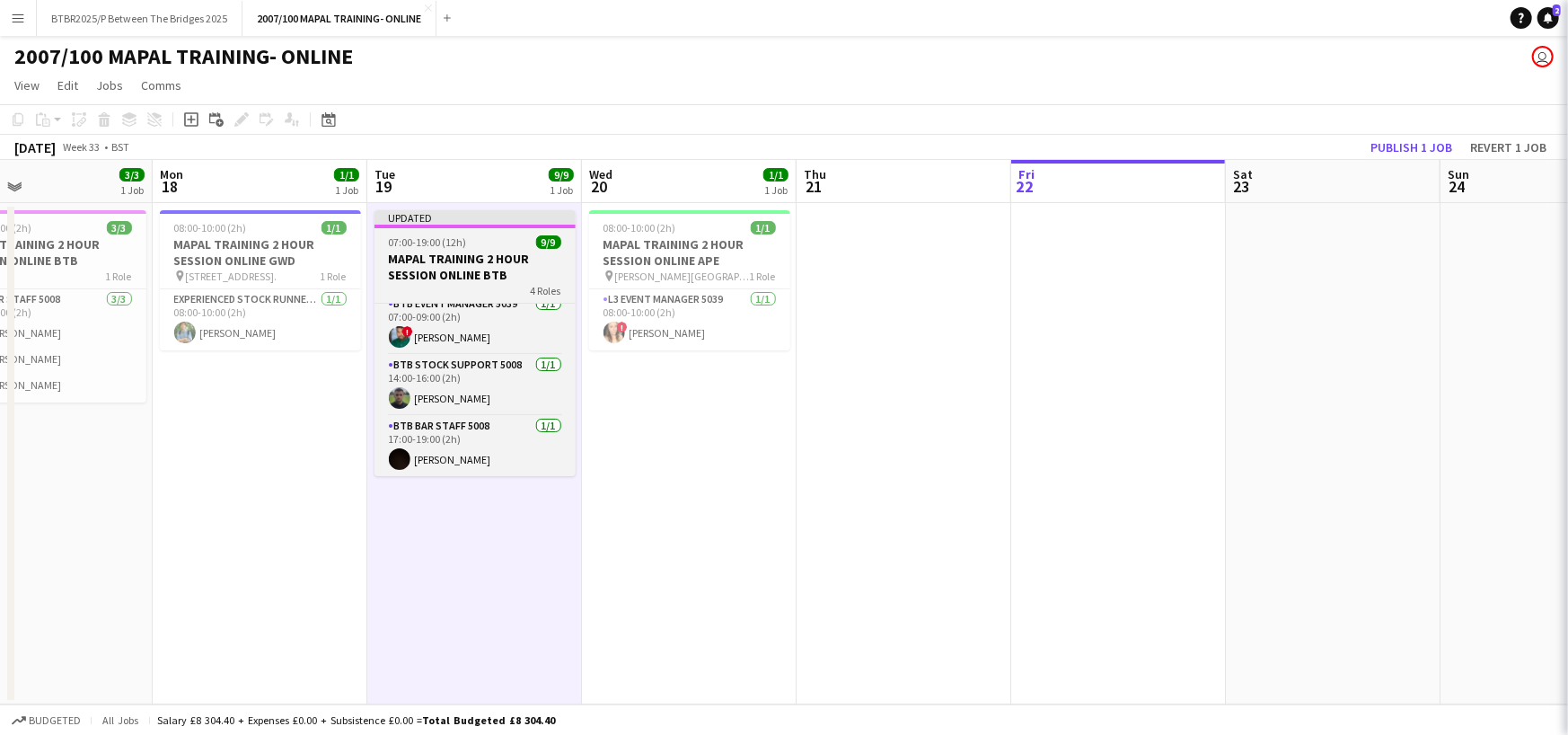
click at [474, 269] on h3 "MAPAL TRAINING 2 HOUR SESSION ONLINE BTB" at bounding box center [474, 267] width 202 height 33
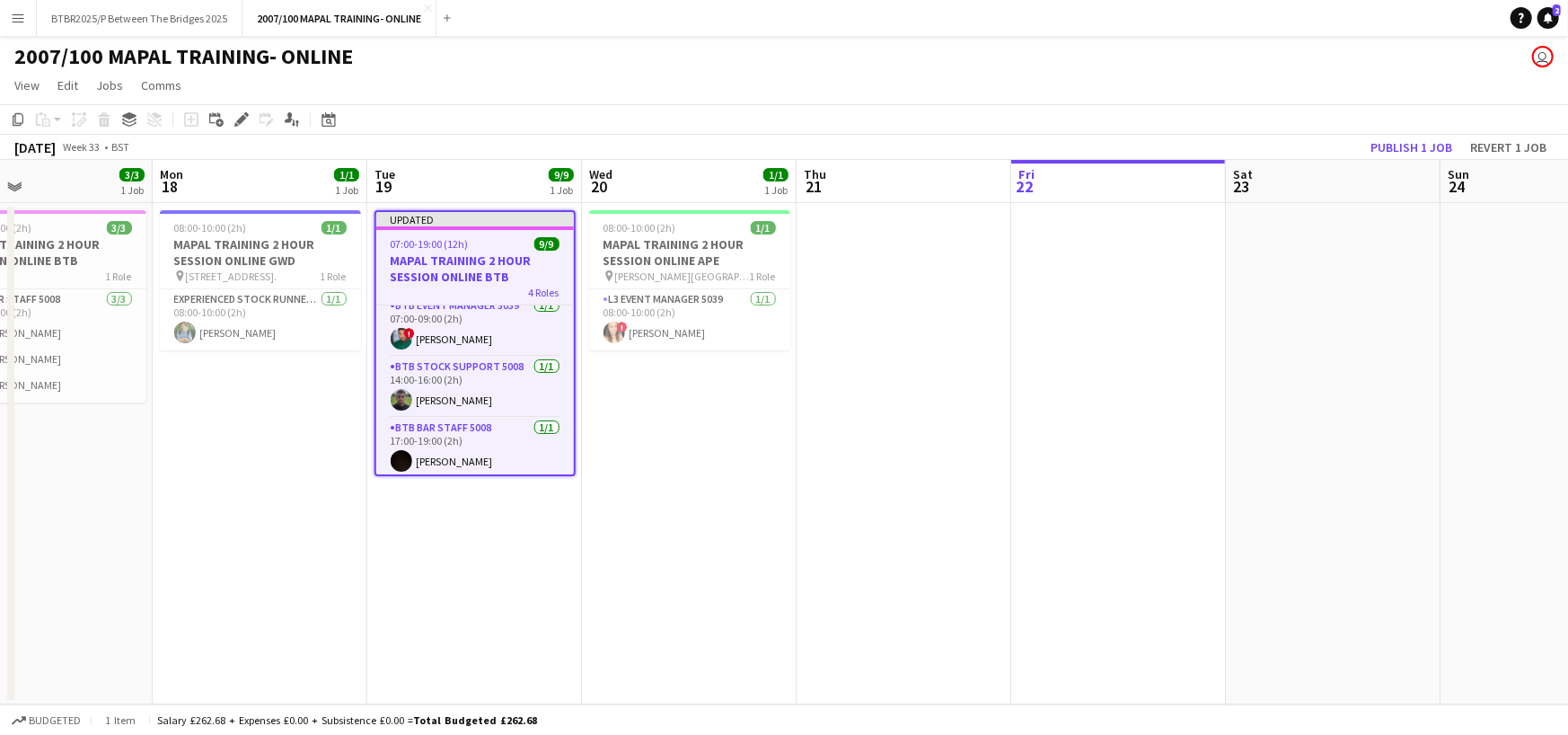
click at [230, 112] on div "Edit" at bounding box center [241, 119] width 22 height 22
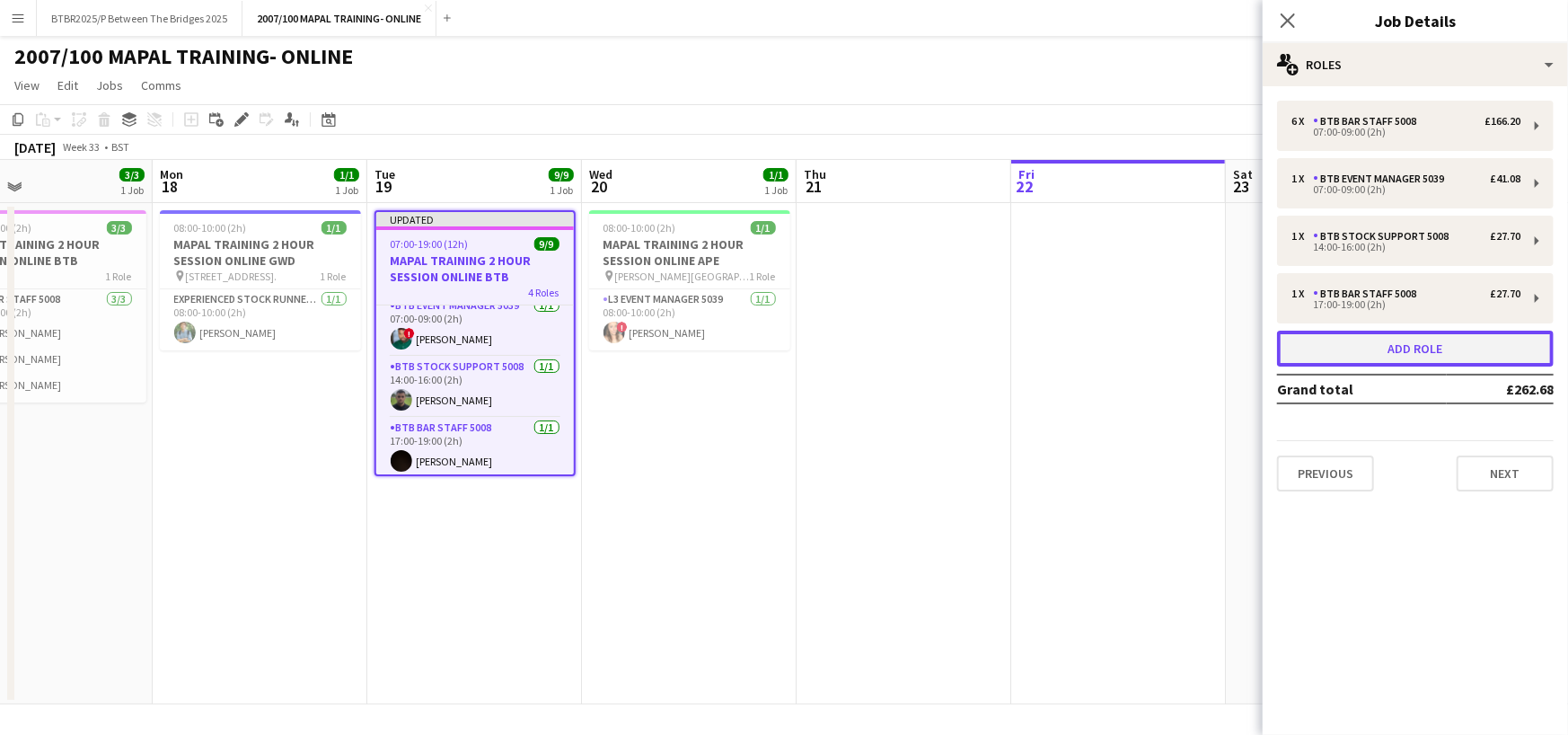
click at [1362, 355] on button "Add role" at bounding box center [1415, 349] width 277 height 36
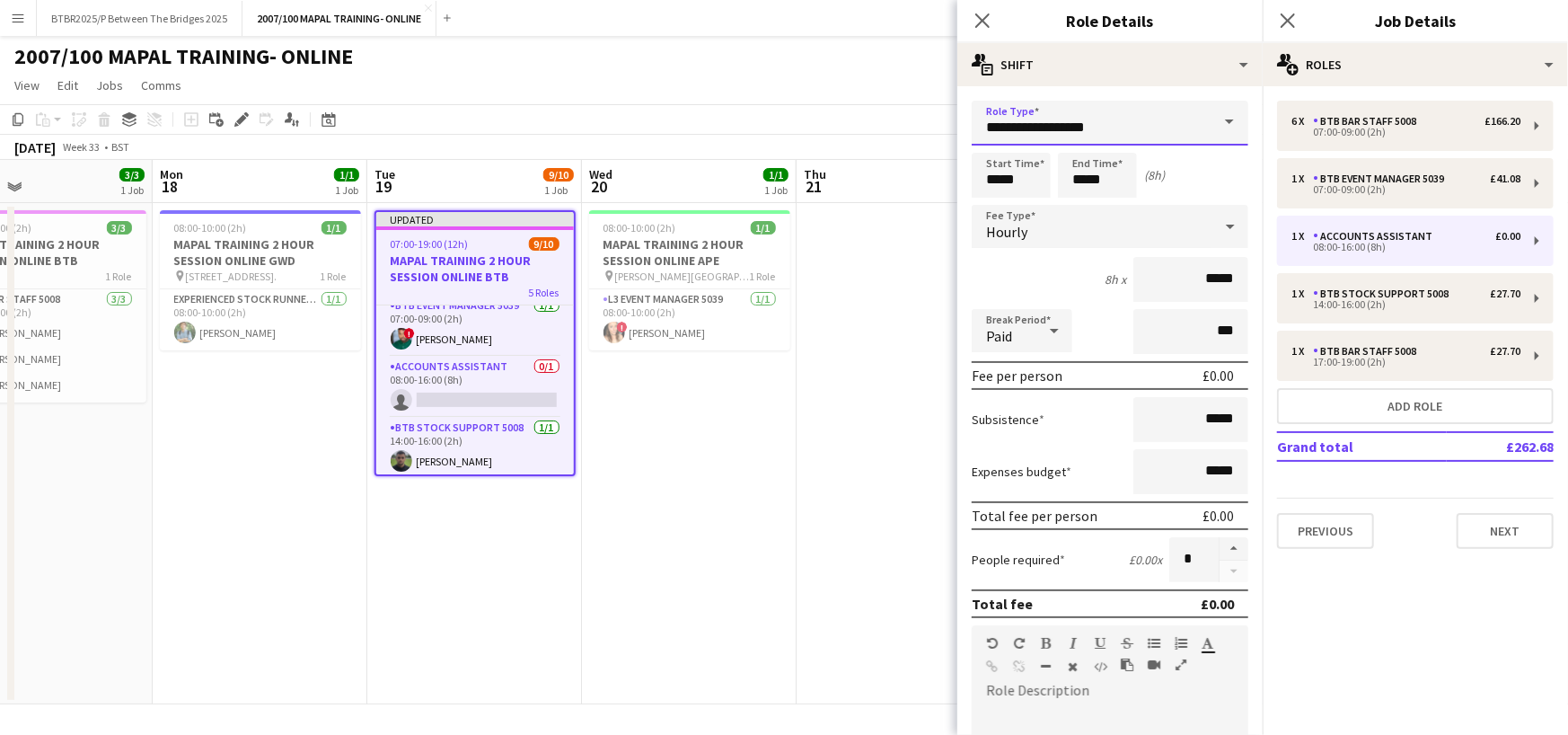
click at [1095, 140] on input "**********" at bounding box center [1110, 123] width 277 height 45
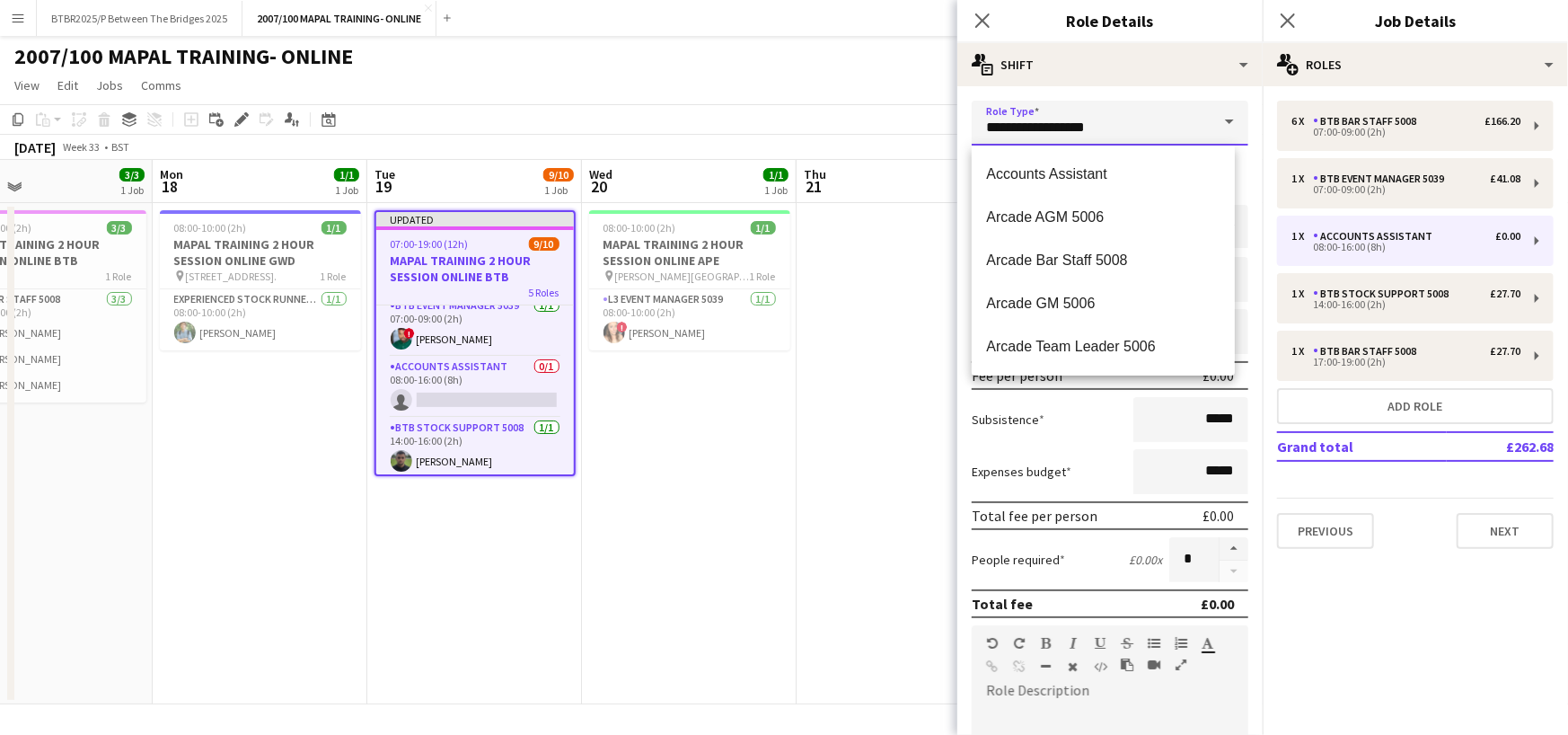
click at [1095, 139] on input "**********" at bounding box center [1110, 123] width 277 height 45
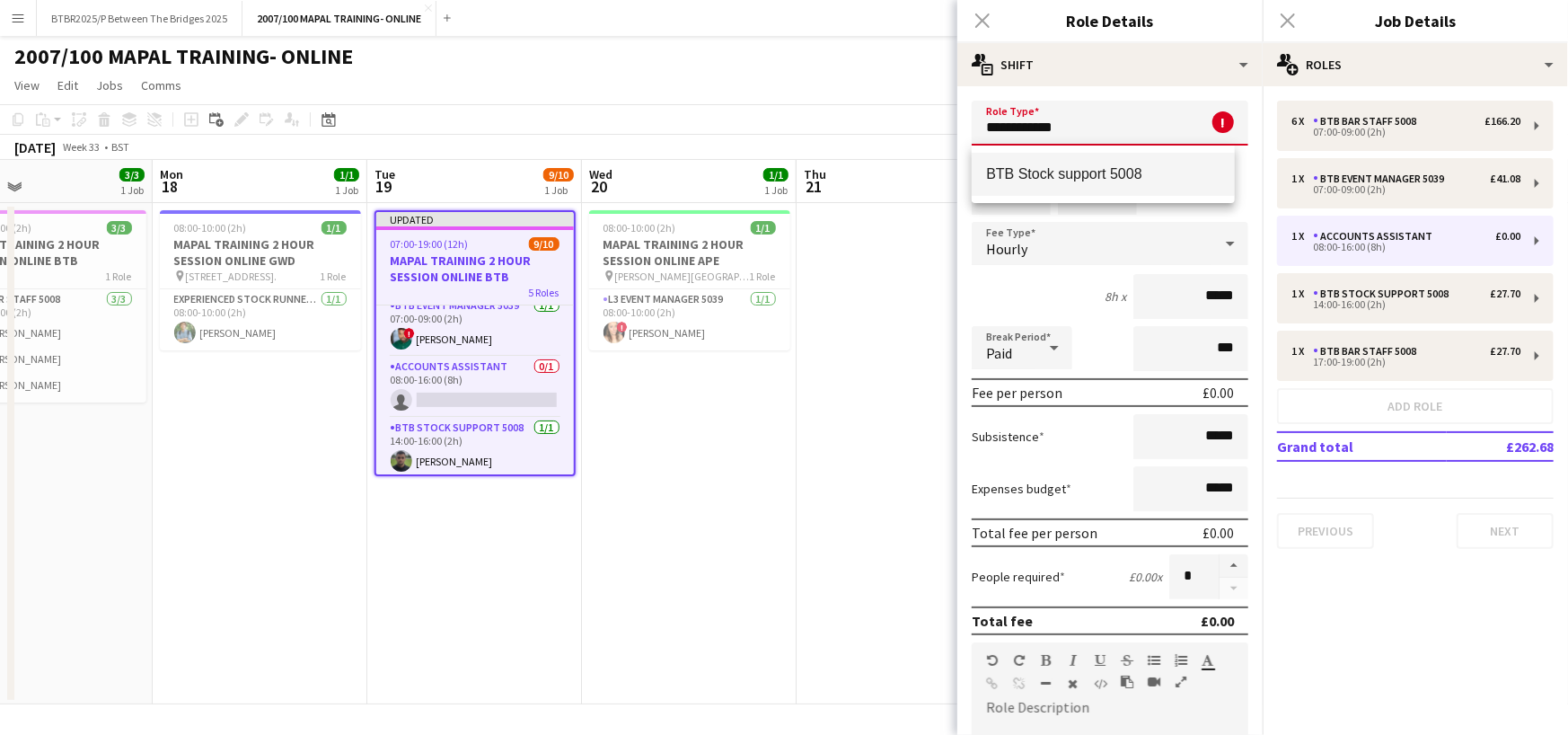
click at [1106, 170] on span "BTB Stock support 5008" at bounding box center [1103, 174] width 234 height 17
type input "**********"
type input "******"
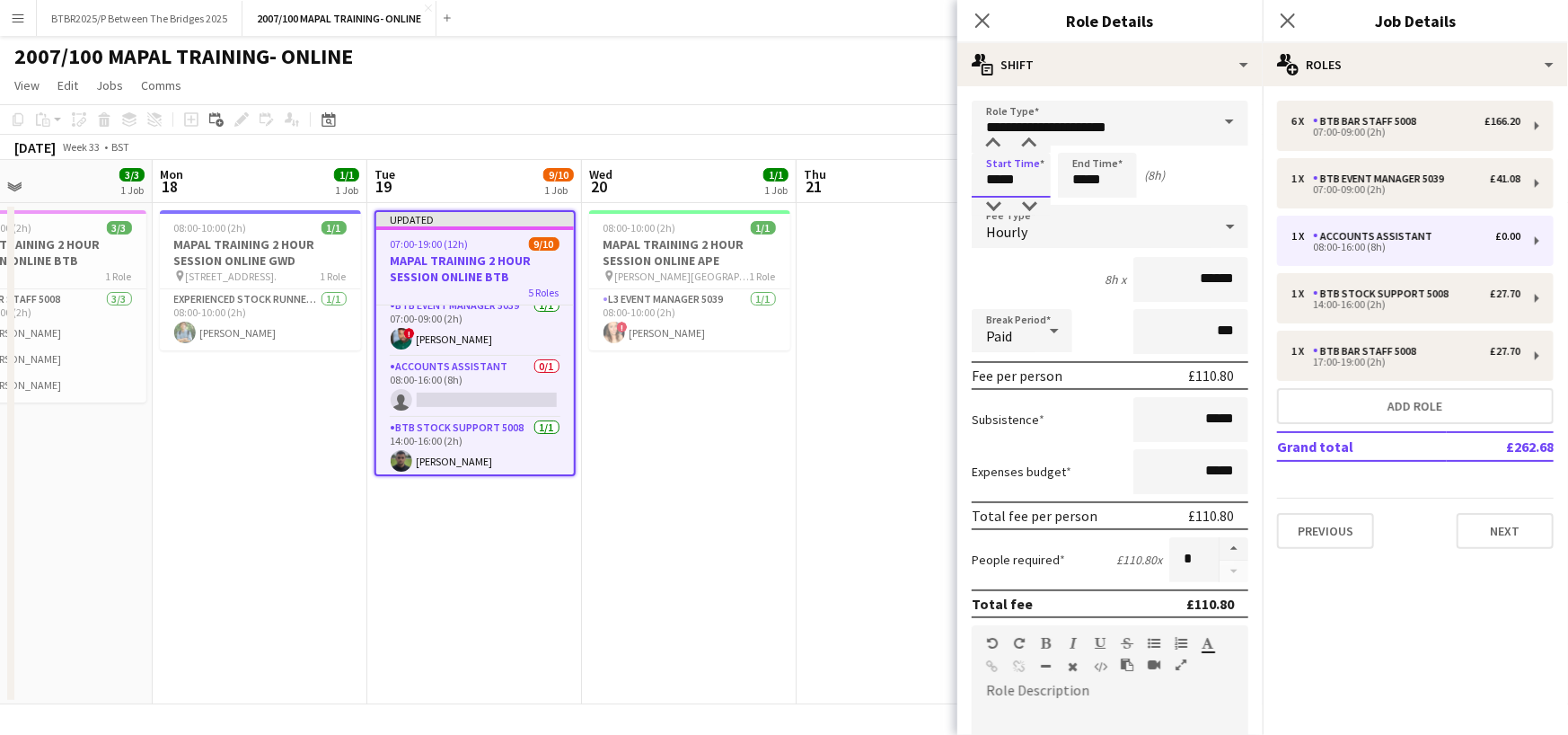
click at [1020, 168] on input "*****" at bounding box center [1010, 175] width 79 height 45
type input "*****"
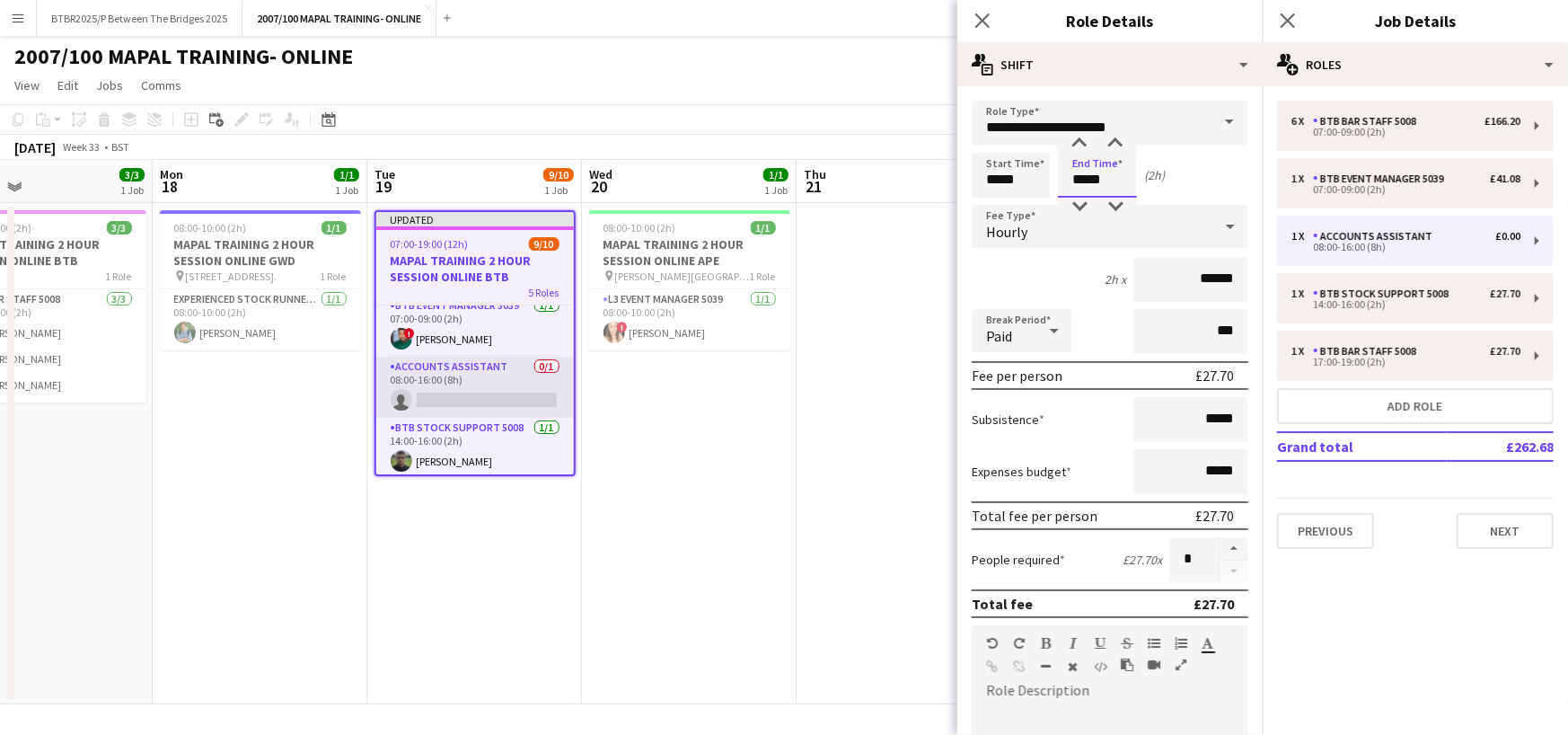
type input "*****"
click at [485, 396] on app-card-role "Accounts Assistant 0/1 08:00-16:00 (8h) single-neutral-actions" at bounding box center [474, 387] width 198 height 61
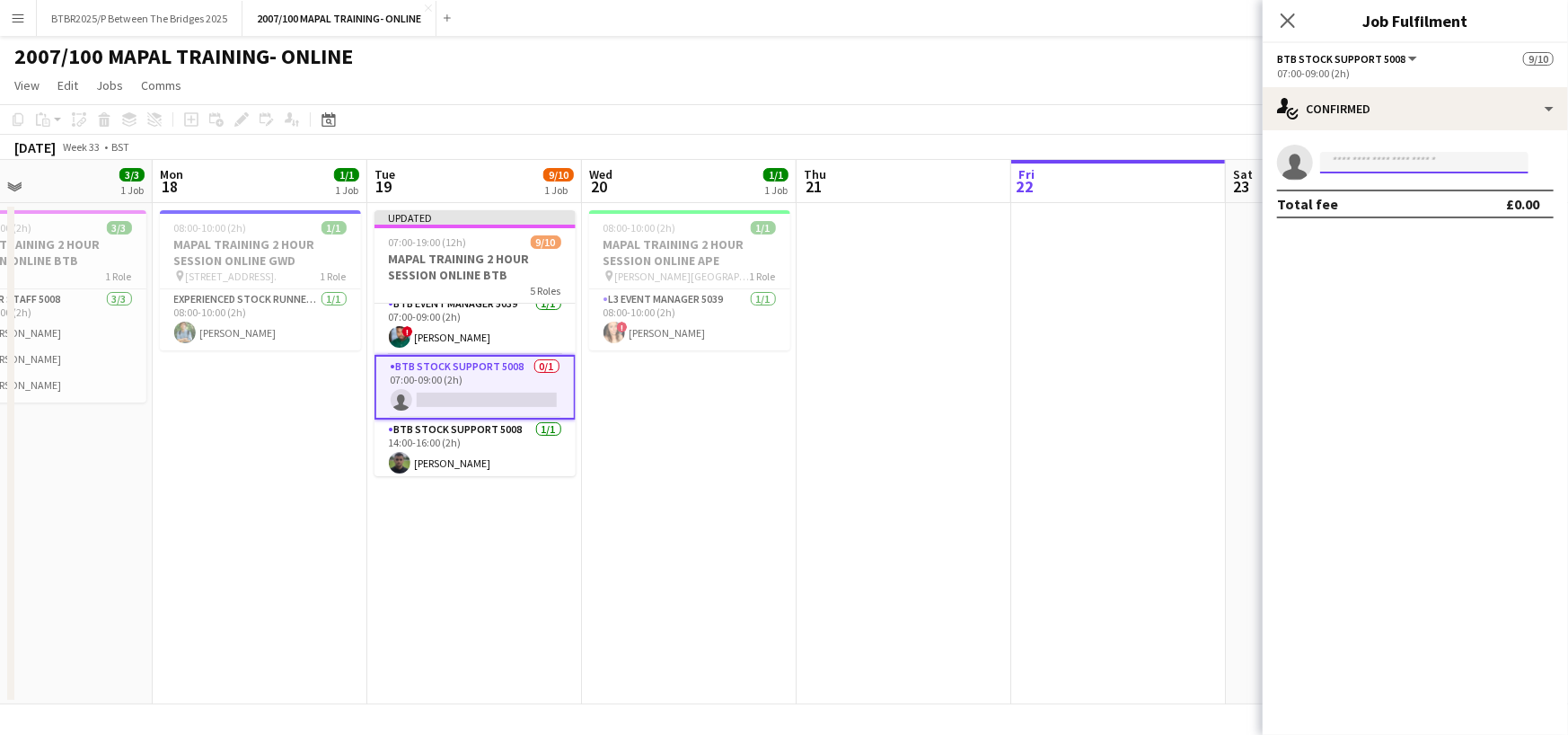
click at [1370, 155] on input at bounding box center [1424, 163] width 209 height 22
type input "******"
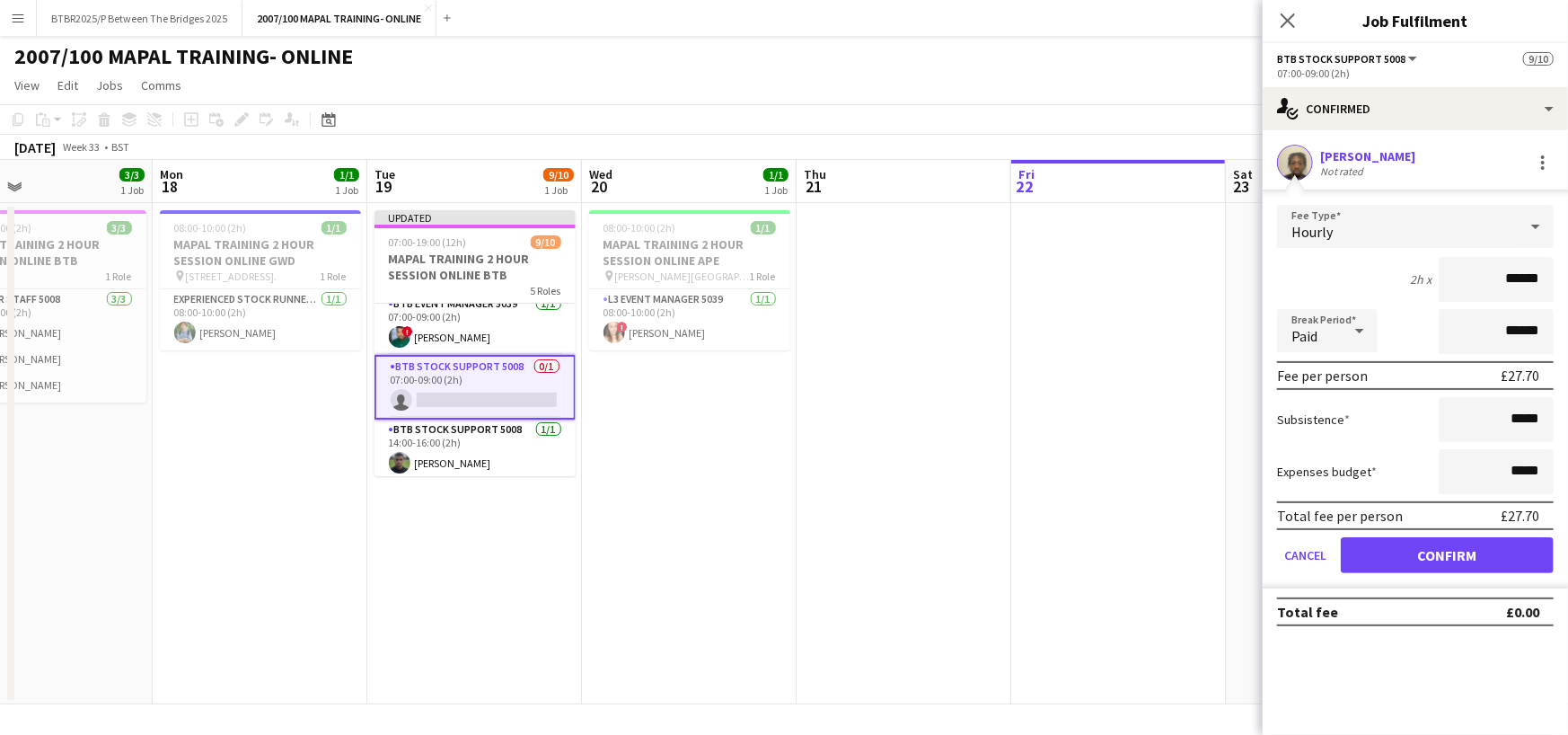
click button "Confirm" at bounding box center [1448, 555] width 213 height 36
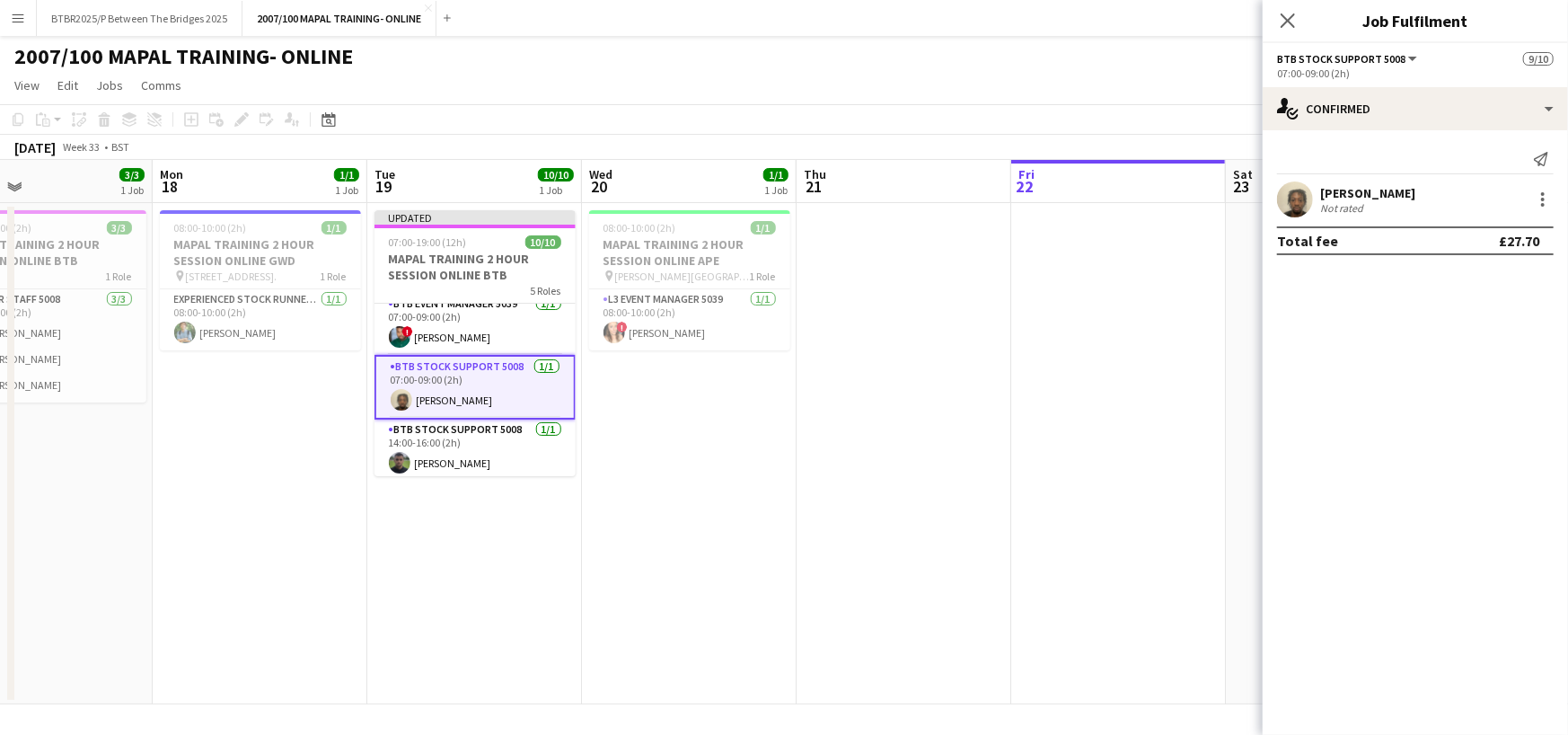
click at [1037, 80] on app-page-menu "View Day view expanded Day view collapsed Month view Date picker Jump to [DATE]…" at bounding box center [784, 88] width 1568 height 34
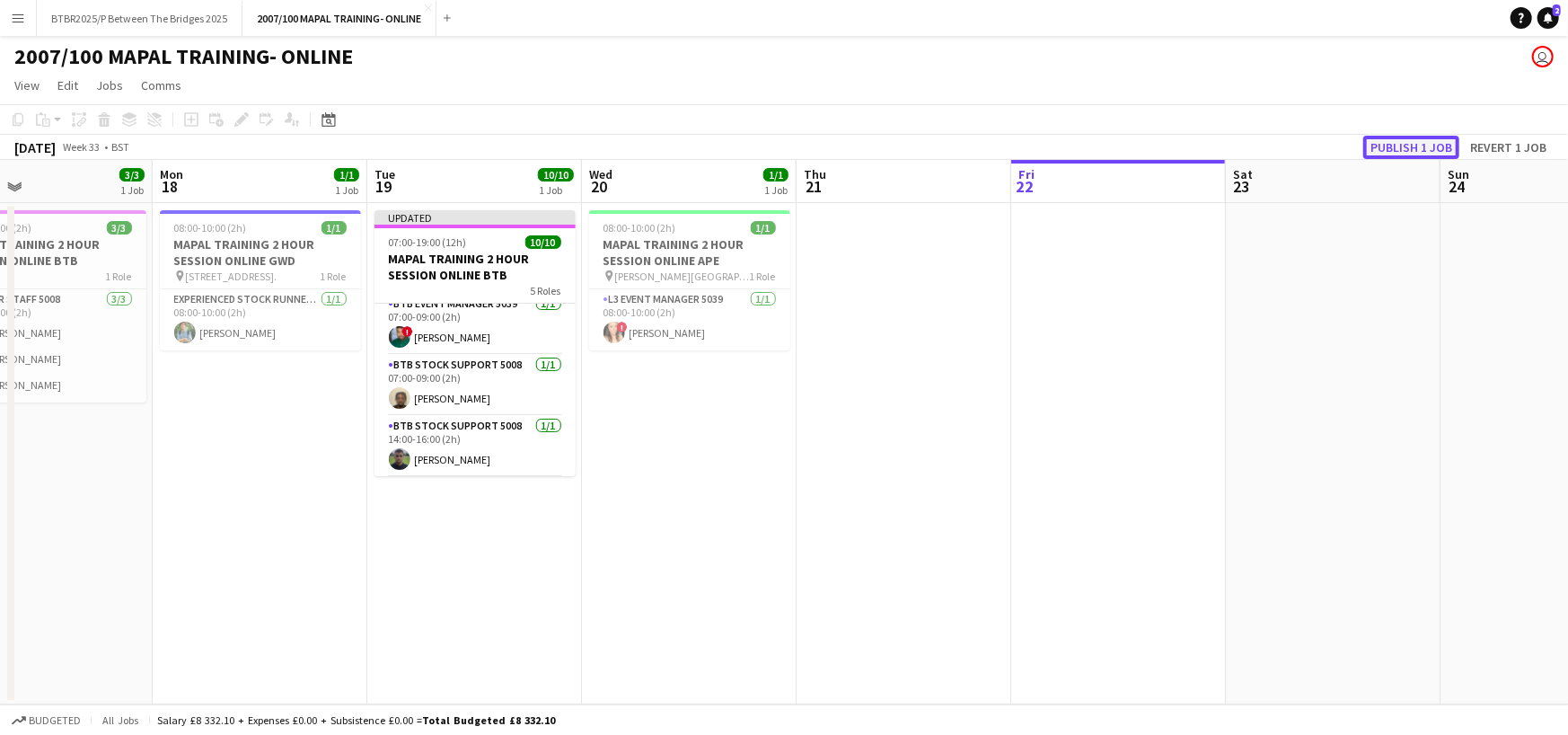
click at [1394, 150] on button "Publish 1 job" at bounding box center [1411, 147] width 96 height 24
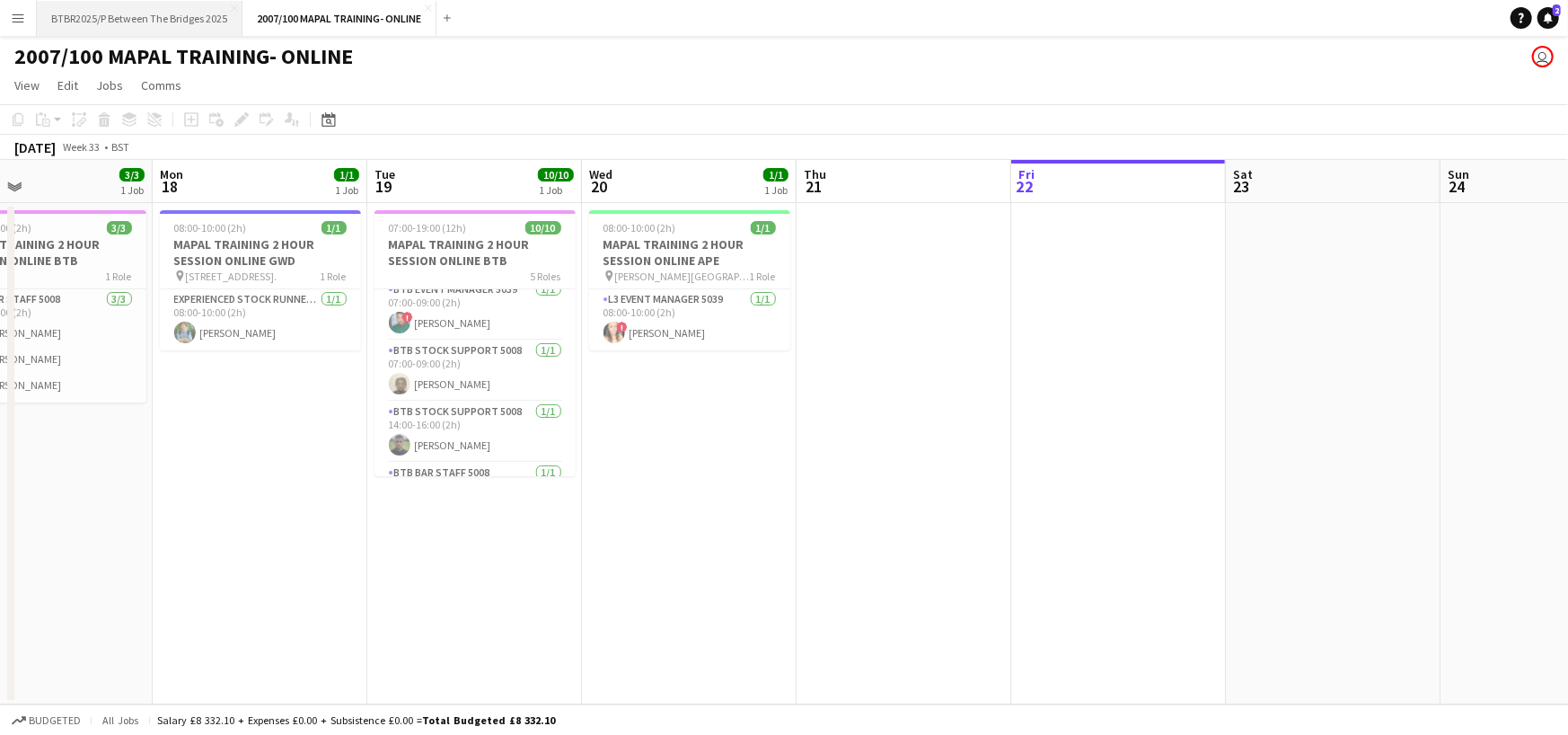
click at [165, 6] on button "BTBR2025/P Between The Bridges 2025 Close" at bounding box center [140, 18] width 206 height 35
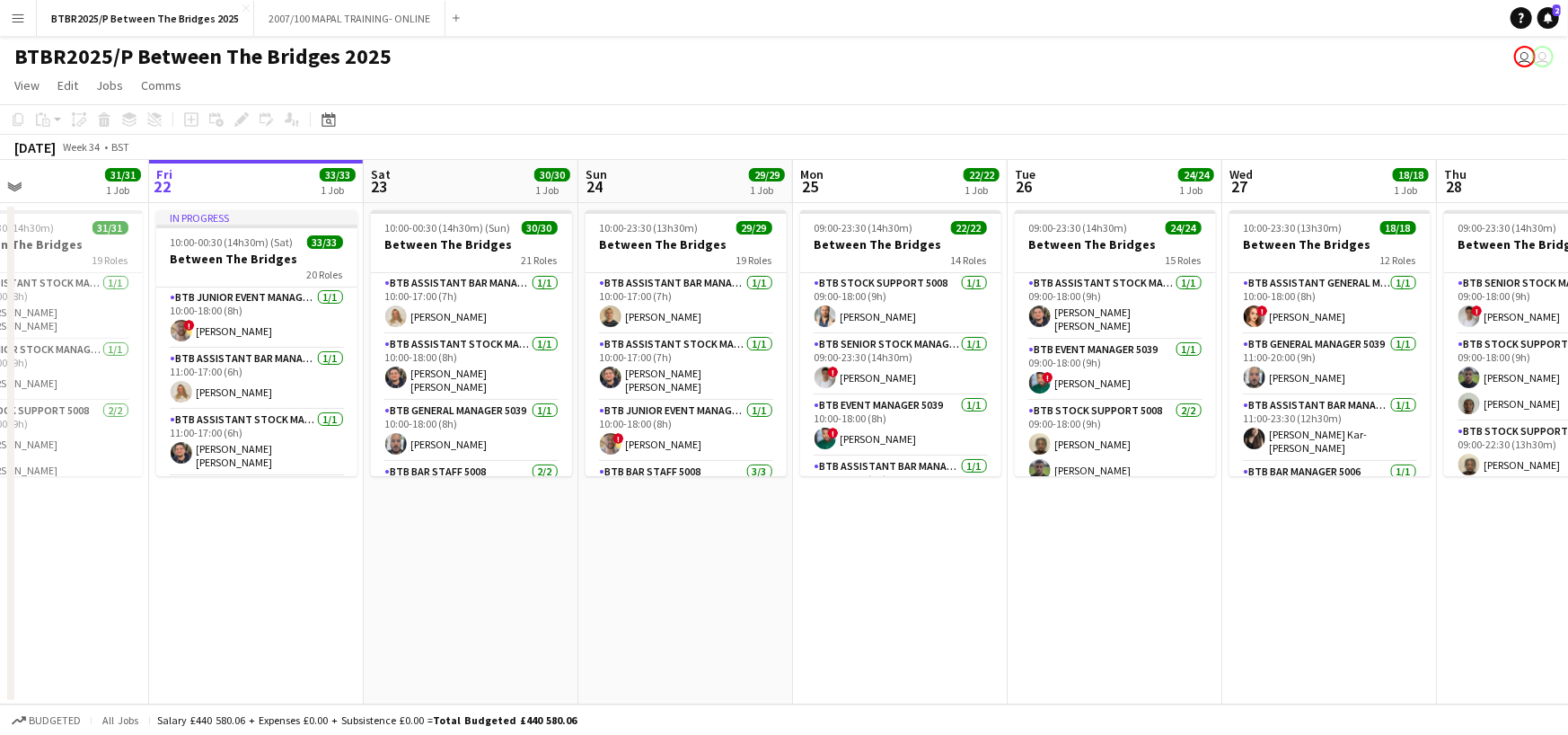
scroll to position [0, 410]
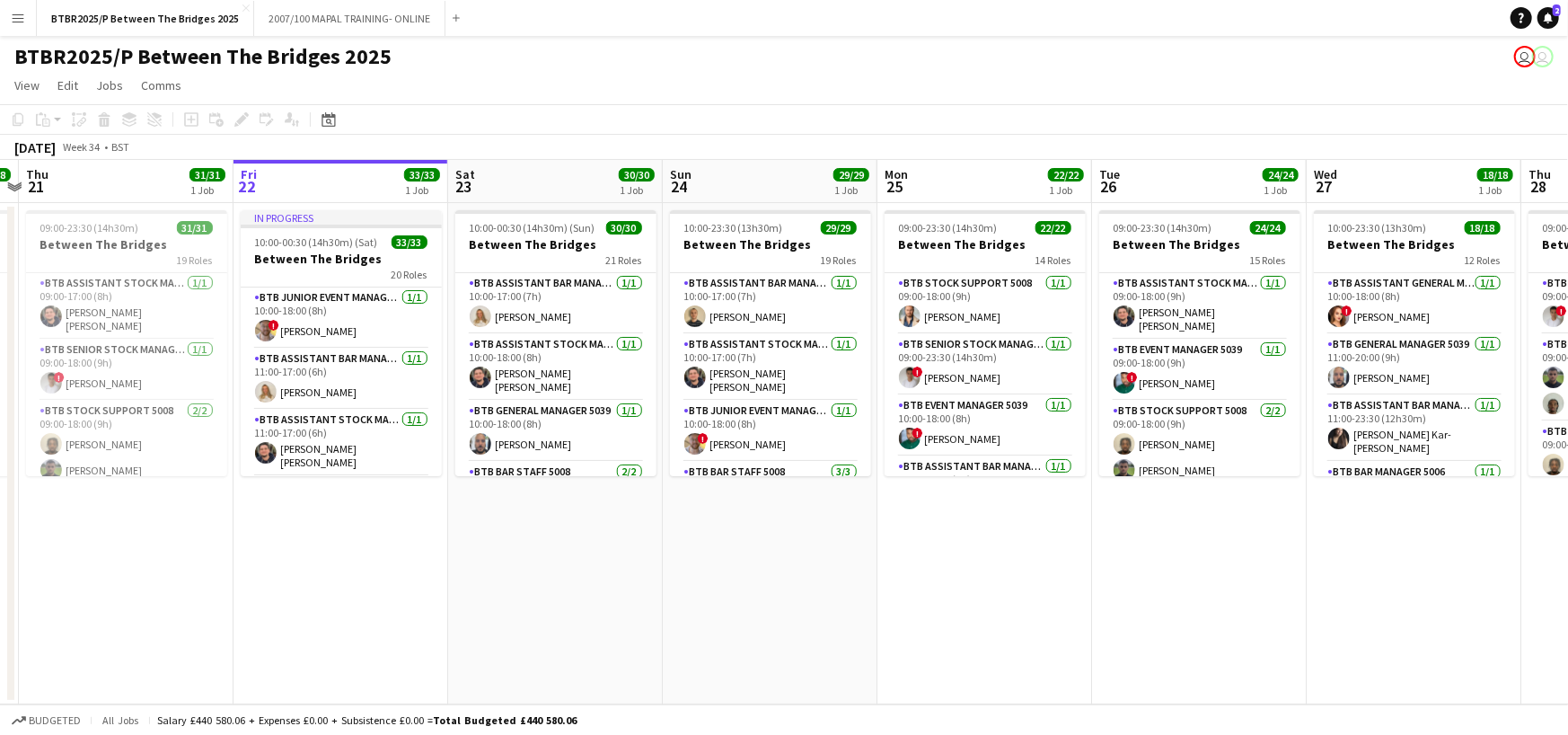
drag, startPoint x: 1209, startPoint y: 189, endPoint x: 1228, endPoint y: 195, distance: 19.9
click at [1228, 195] on app-calendar-viewport "Tue 19 21/21 1 Job Wed 20 18/18 1 Job Thu 21 31/31 1 Job Fri 22 33/33 1 Job Sat…" at bounding box center [784, 432] width 1568 height 544
